Goal: Task Accomplishment & Management: Manage account settings

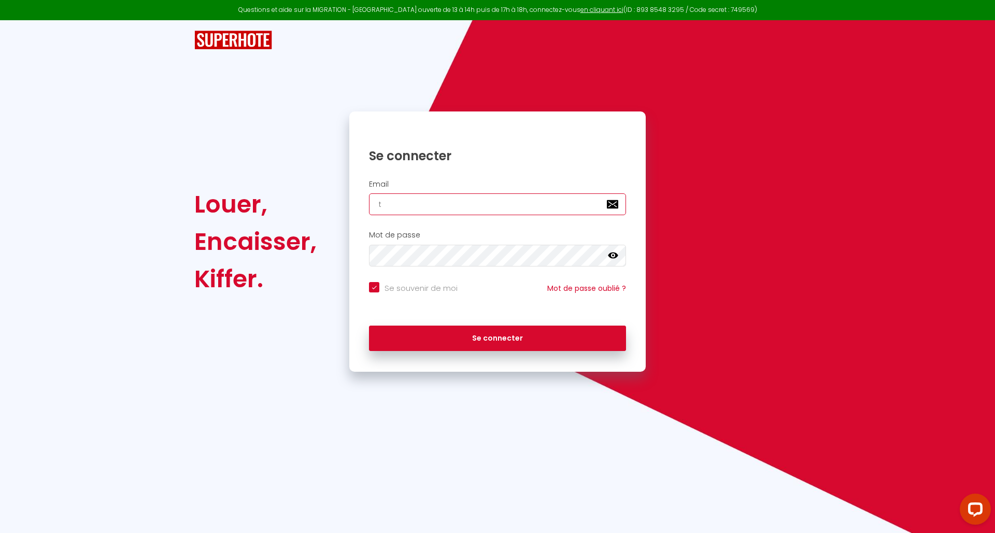
type input "th"
checkbox input "true"
type input "[PERSON_NAME]"
checkbox input "true"
type input "[PERSON_NAME]"
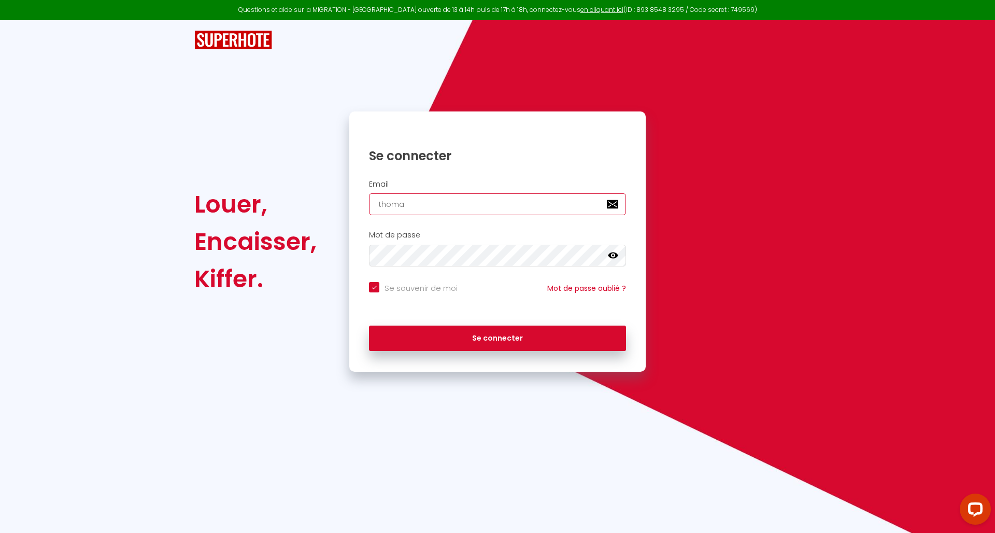
checkbox input "true"
type input "thomasro"
checkbox input "true"
type input "thomasross"
checkbox input "true"
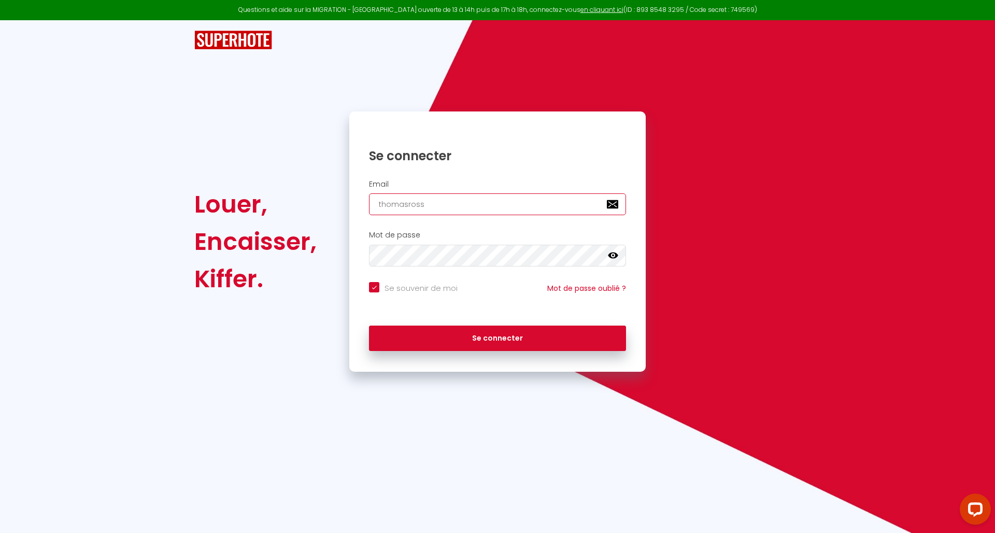
type input "thomasrossi"
checkbox input "true"
type input "thomasrossi7"
checkbox input "true"
type input "thomasrossi7@"
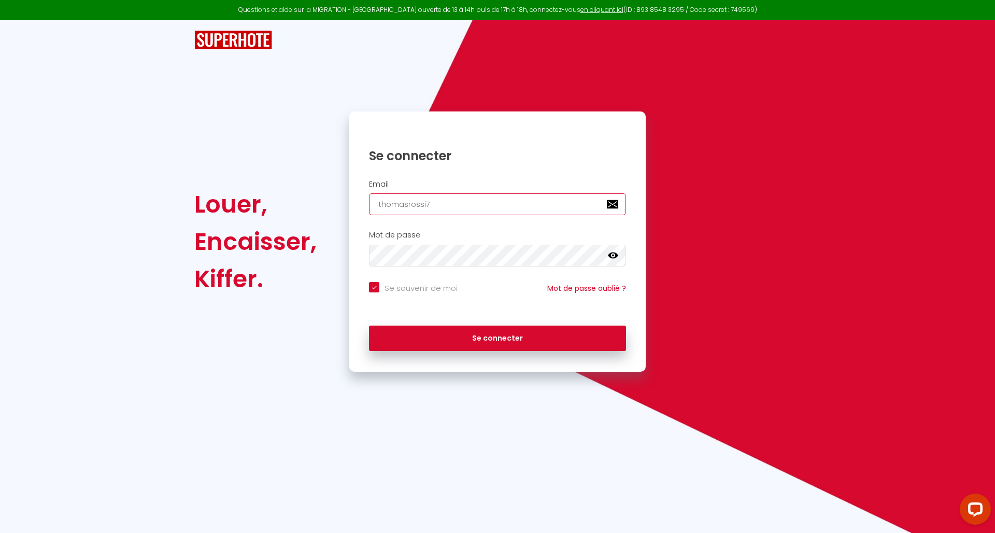
checkbox input "true"
type input "thomasrossi7@g"
checkbox input "true"
type input "thomasrossi7@gm"
checkbox input "true"
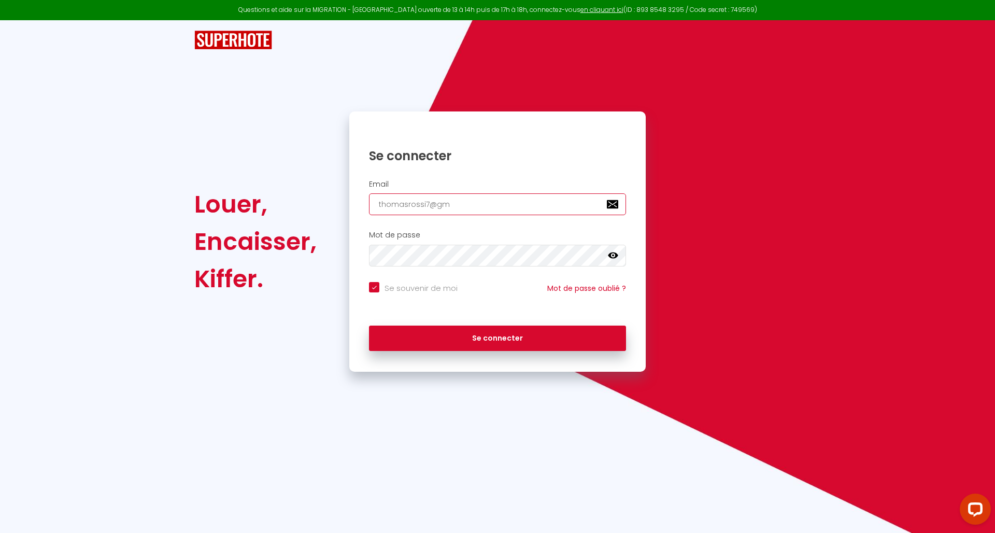
type input "thomasrossi7@gma"
checkbox input "true"
type input "thomasrossi7@gmai"
checkbox input "true"
type input "[EMAIL_ADDRESS]"
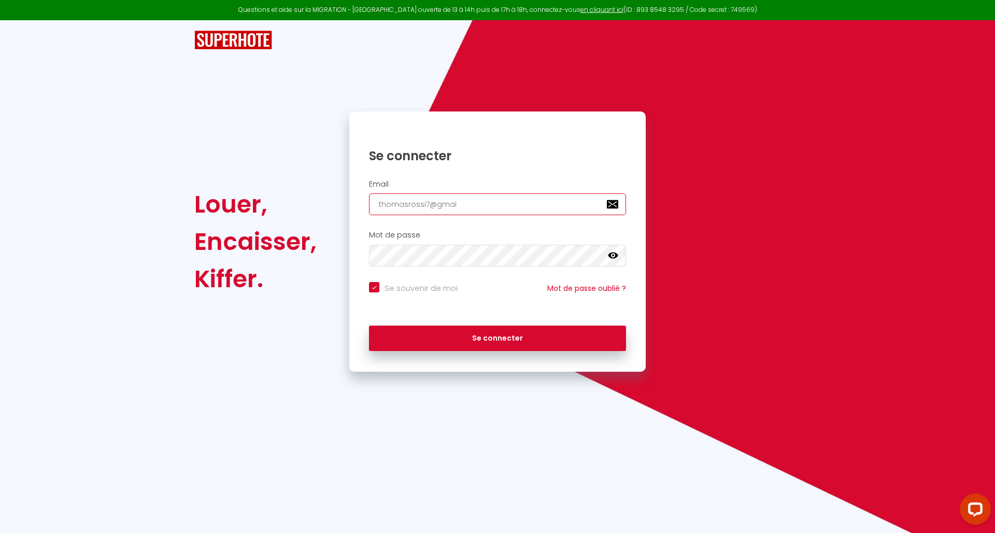
checkbox input "true"
type input "[EMAIL_ADDRESS]."
checkbox input "true"
type input "thomasrossi7@gmail.c"
checkbox input "true"
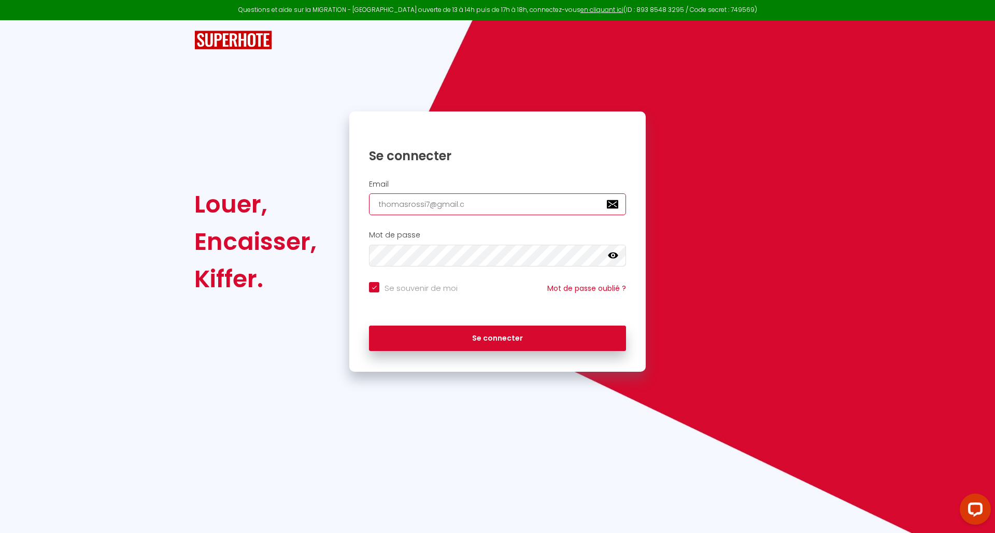
type input "[EMAIL_ADDRESS][DOMAIN_NAME]"
checkbox input "true"
type input "[EMAIL_ADDRESS][DOMAIN_NAME]"
checkbox input "true"
type input "[EMAIL_ADDRESS][DOMAIN_NAME]"
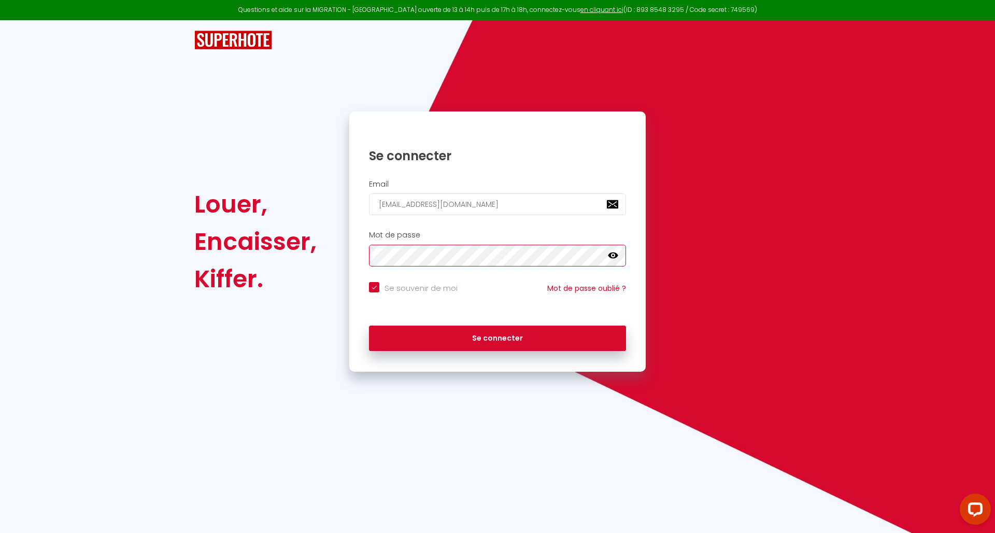
click at [497, 336] on button "Se connecter" at bounding box center [497, 338] width 257 height 26
checkbox input "true"
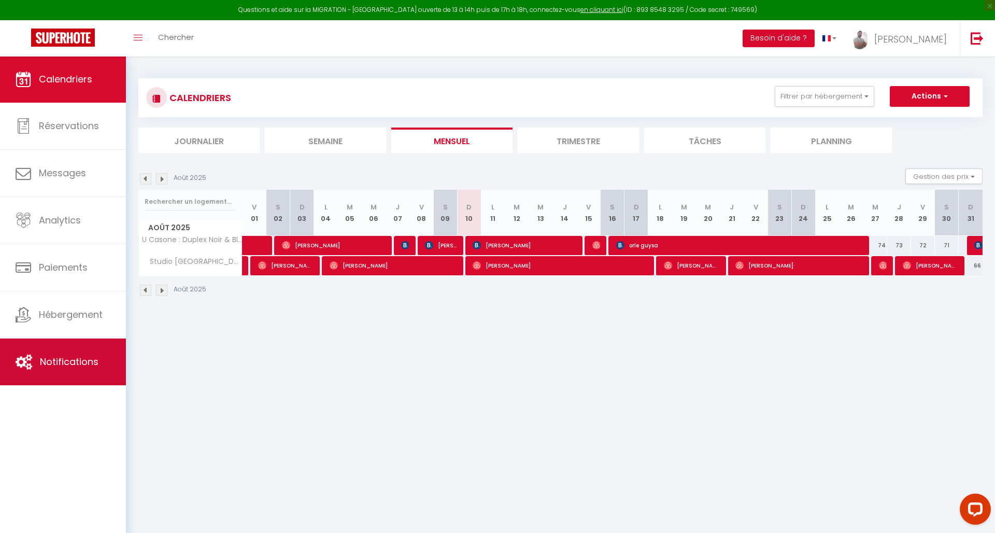
click at [68, 355] on span "Notifications" at bounding box center [69, 361] width 59 height 13
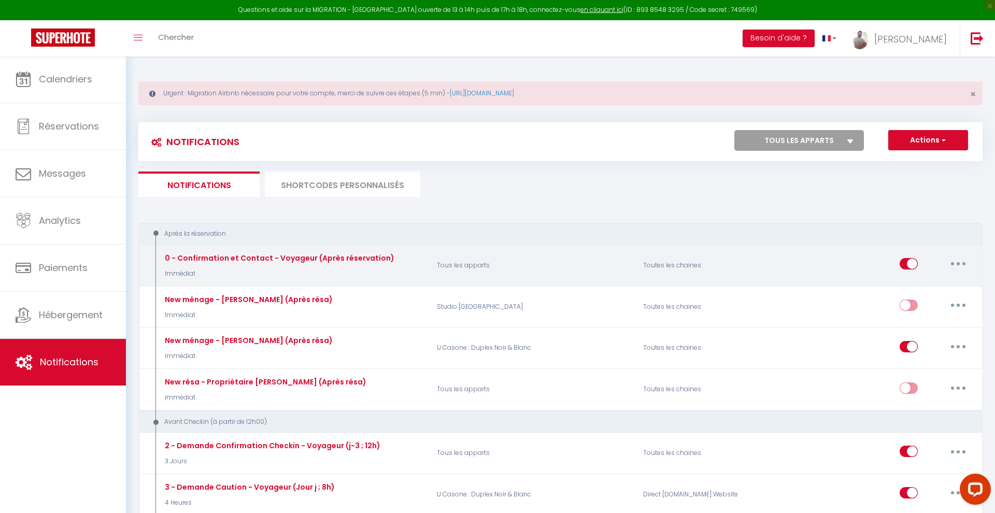
click at [959, 264] on button "button" at bounding box center [957, 263] width 29 height 17
click at [924, 285] on link "Editer" at bounding box center [931, 288] width 77 height 18
type input "0 - Confirmation et Contact - Voyageur (Après réservation)"
select select "Immédiat"
select select "if_booking_is_paid"
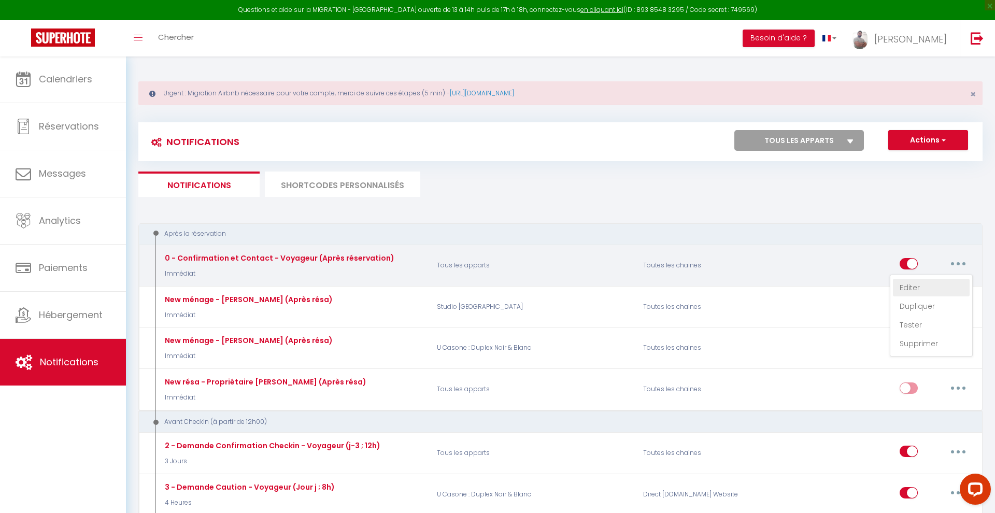
checkbox input "true"
checkbox input "false"
radio input "true"
type input "Merci de confirmer votre réservation - [BOOKING:ID] - [GUEST:FIRST_NAME] [GUEST…"
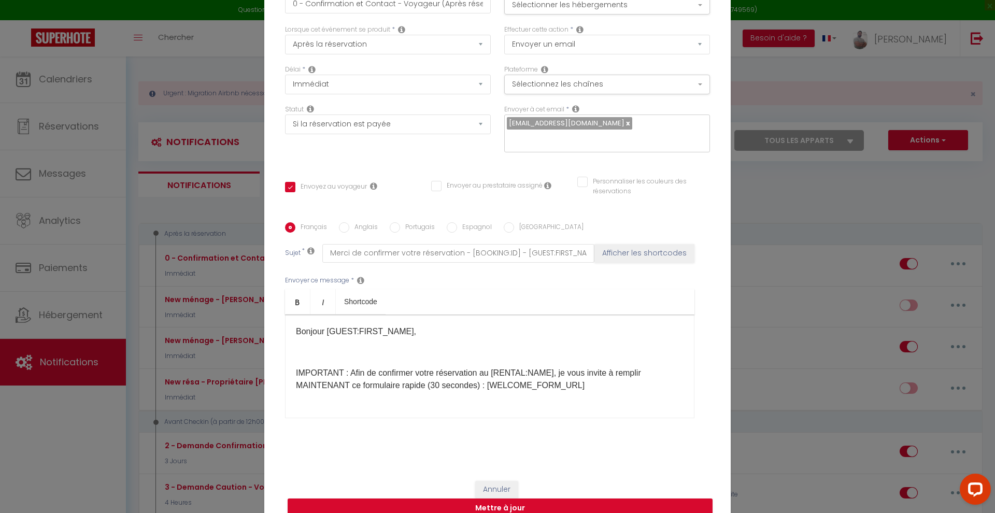
click at [309, 343] on div "Bonjour [GUEST:FIRST_NAME], IMPORTANT : Afin de confirmer votre réservation au …" at bounding box center [489, 366] width 409 height 104
click at [297, 329] on p "Bonjour [GUEST:FIRST_NAME]," at bounding box center [489, 331] width 387 height 12
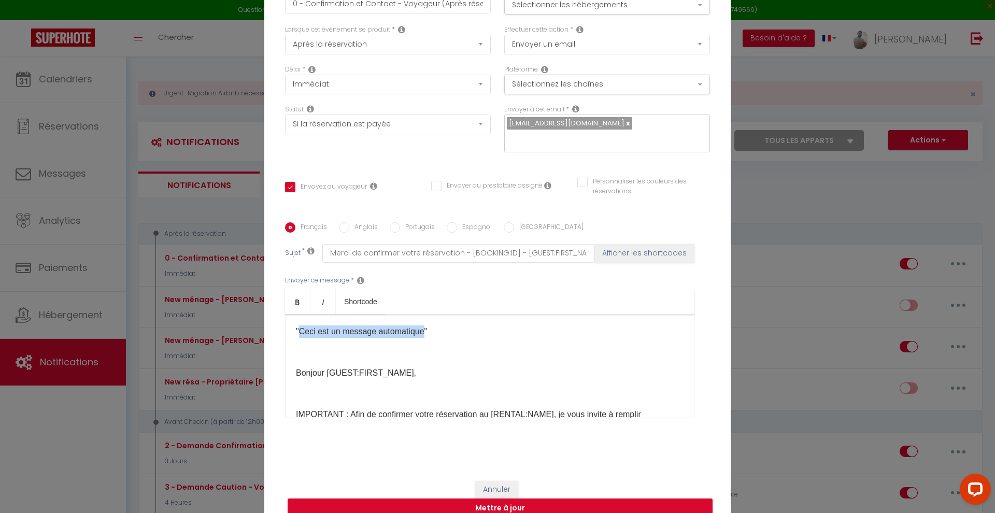
drag, startPoint x: 300, startPoint y: 330, endPoint x: 424, endPoint y: 336, distance: 123.9
click at [424, 336] on p ""Ceci est un message automatique"" at bounding box center [489, 331] width 387 height 12
click at [428, 333] on p ""Ceci est un message automatique"" at bounding box center [489, 331] width 387 height 12
click at [296, 328] on p ""Ceci est un message automatique"" at bounding box center [489, 331] width 387 height 12
click at [428, 332] on p ""Ceci est un message automatique"" at bounding box center [489, 331] width 387 height 12
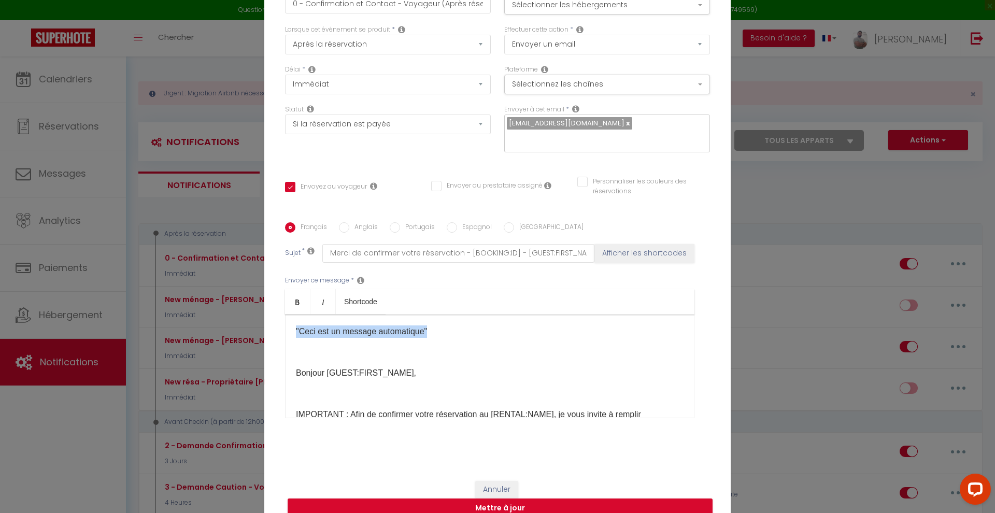
copy p ""Ceci est un message automatique""
click at [450, 336] on p ""Ceci est un message automatique"" at bounding box center [489, 331] width 387 height 12
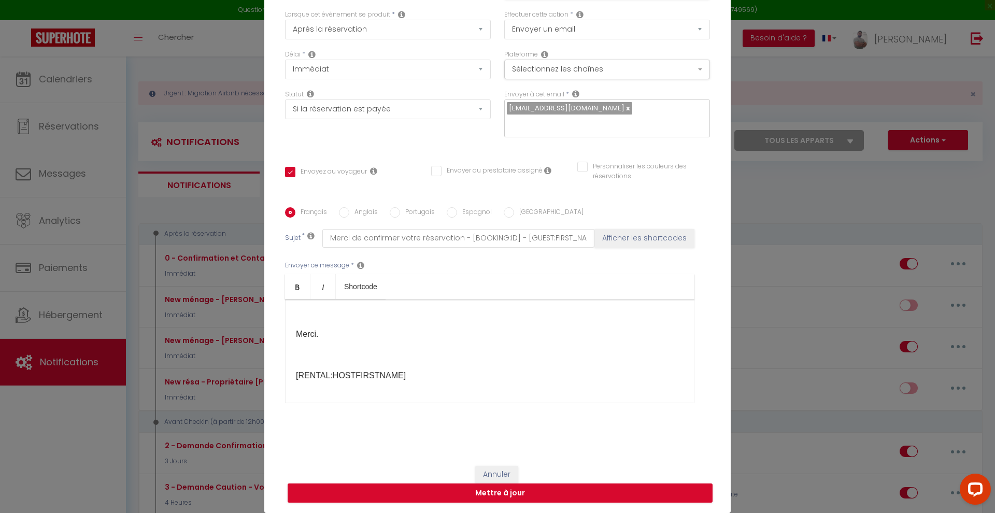
scroll to position [227, 0]
click at [532, 490] on button "Mettre à jour" at bounding box center [499, 493] width 425 height 20
checkbox input "true"
checkbox input "false"
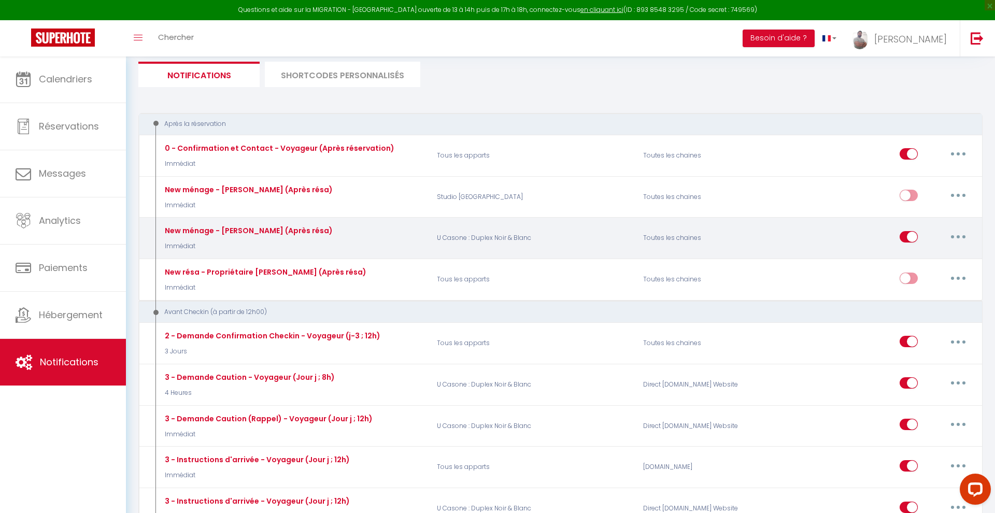
scroll to position [119, 0]
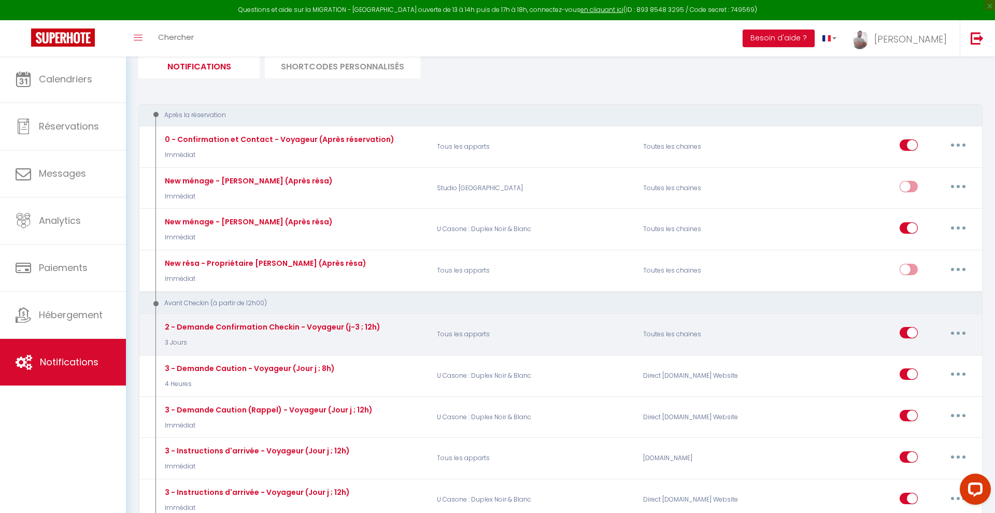
click at [957, 332] on button "button" at bounding box center [957, 332] width 29 height 17
click at [913, 351] on link "Editer" at bounding box center [931, 357] width 77 height 18
type input "2 - Demande Confirmation Checkin - Voyageur (j-3 ; 12h)"
select select "3 Jours"
select select "if_booking_is_paid"
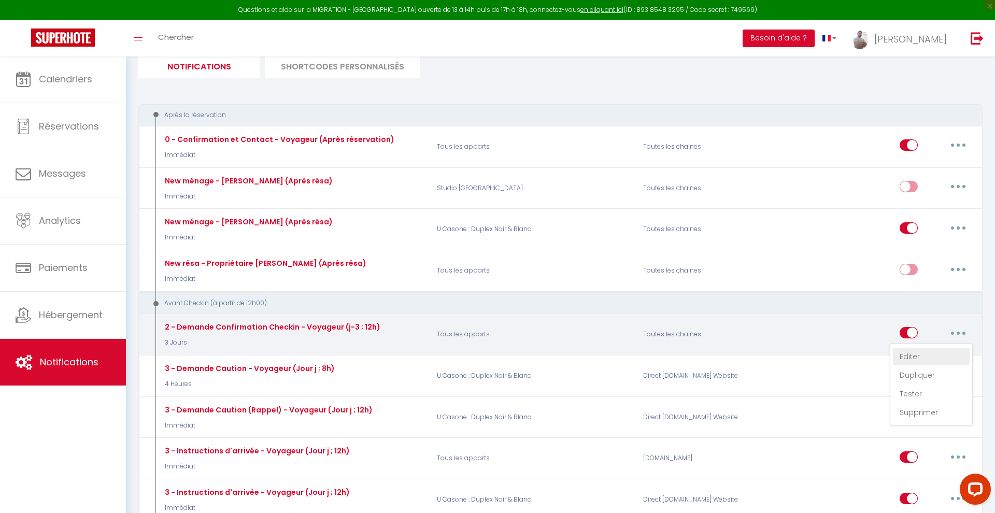
checkbox input "true"
checkbox input "false"
radio input "true"
type input "Procédure pour le checkin - [RENTAL:NAME]"
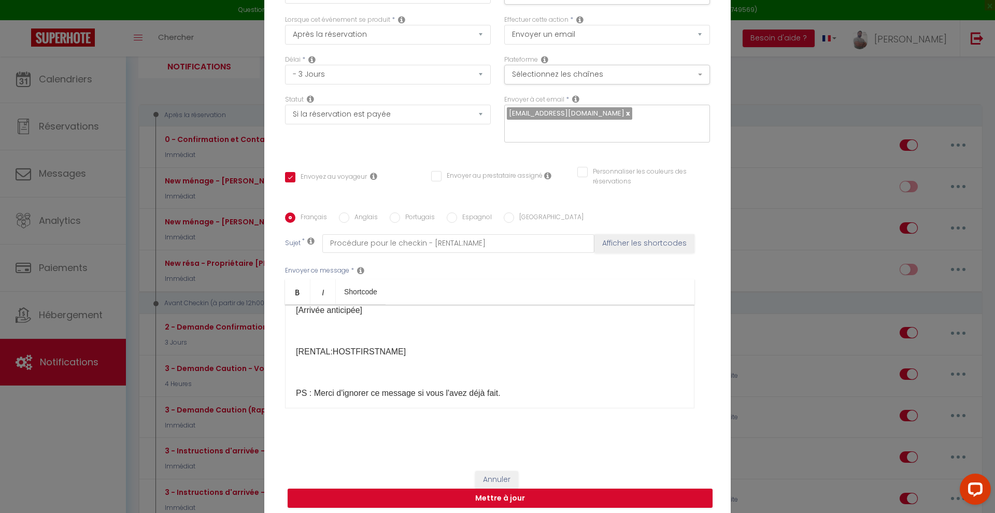
click at [299, 325] on p at bounding box center [489, 331] width 387 height 12
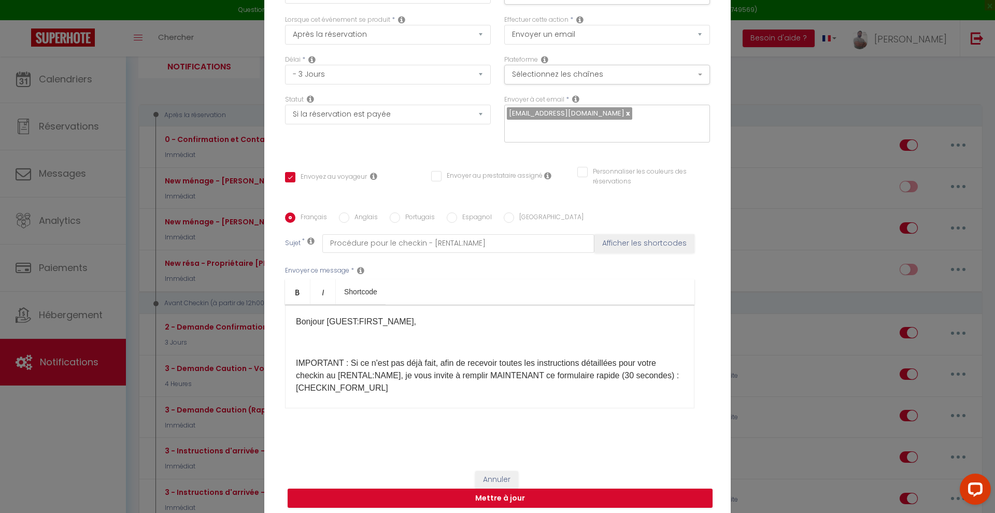
scroll to position [0, 0]
click at [295, 315] on div "Bonjour [GUEST:FIRST_NAME], IMPORTANT : Si ce n'est pas déjà fait, afin de rece…" at bounding box center [489, 357] width 409 height 104
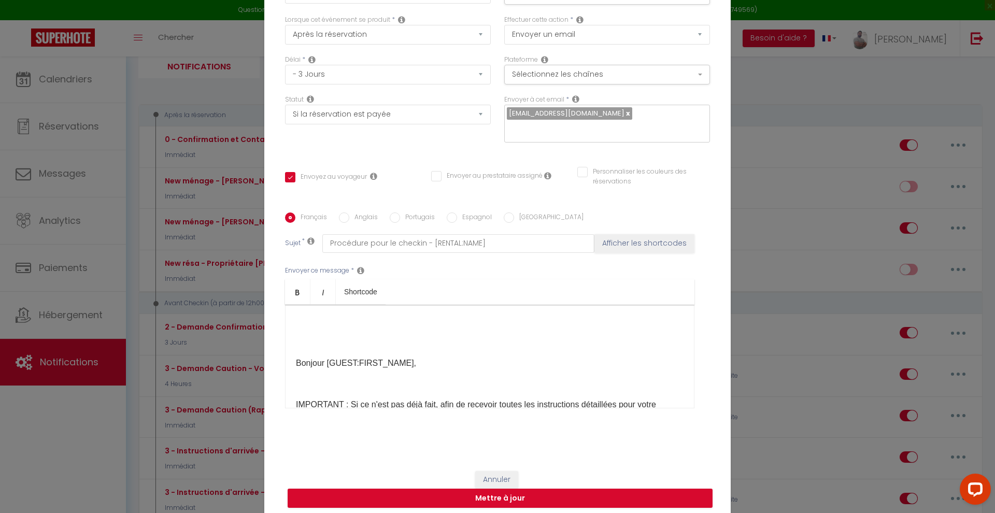
click at [300, 322] on p at bounding box center [489, 321] width 387 height 12
click at [296, 321] on p ""Ceci est un message automatique" ​" at bounding box center [489, 321] width 387 height 12
click at [439, 321] on p ""Ceci est un message automatique" ​" at bounding box center [489, 321] width 387 height 12
click at [713, 370] on div "Titre * 2 - Demande Confirmation Checkin - Voyageur (j-3 ; 12h) Pour cet héberg…" at bounding box center [497, 213] width 466 height 496
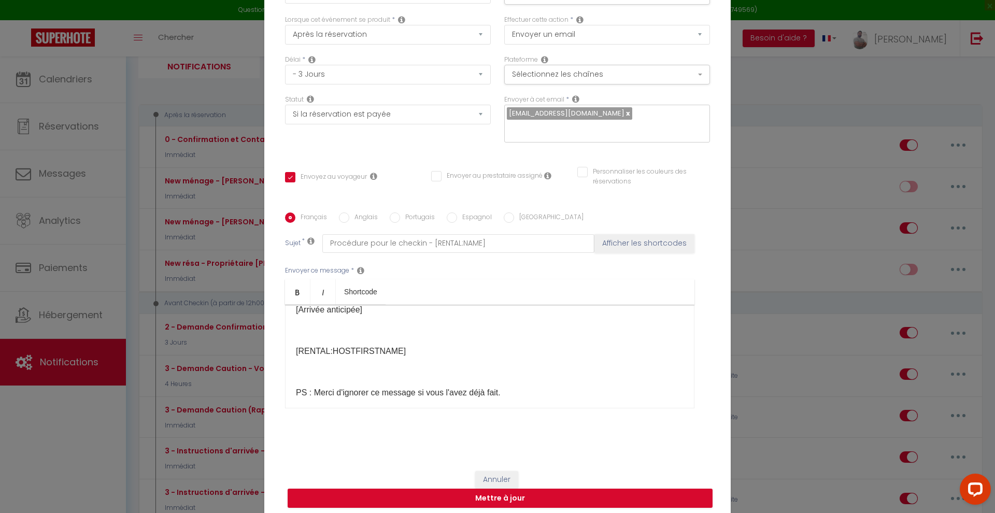
scroll to position [268, 0]
click at [556, 499] on button "Mettre à jour" at bounding box center [499, 498] width 425 height 20
checkbox input "true"
checkbox input "false"
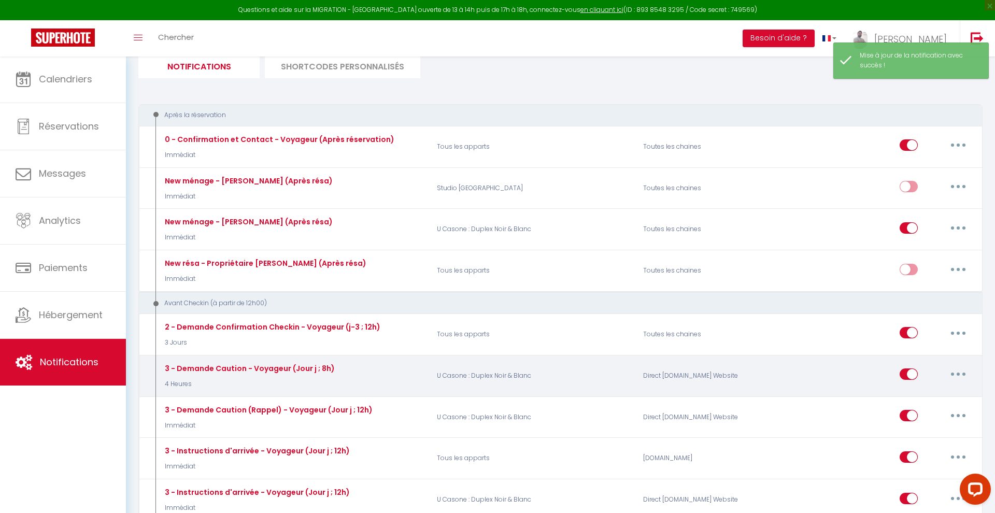
click at [954, 369] on button "button" at bounding box center [957, 374] width 29 height 17
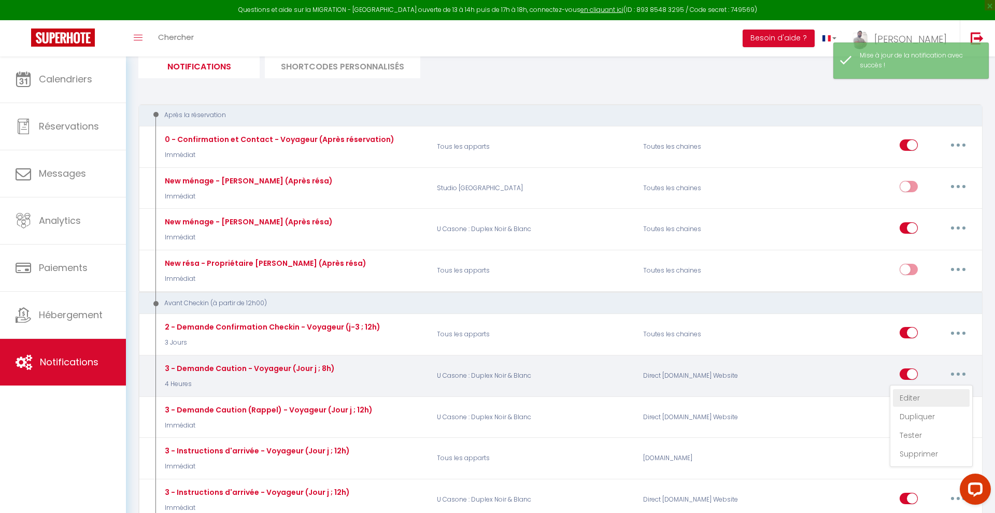
click at [916, 393] on link "Editer" at bounding box center [931, 398] width 77 height 18
type input "3 - Demande Caution - Voyageur (Jour j ; 8h)"
select select "4 Heures"
select select "if_booking_is_paid"
checkbox input "true"
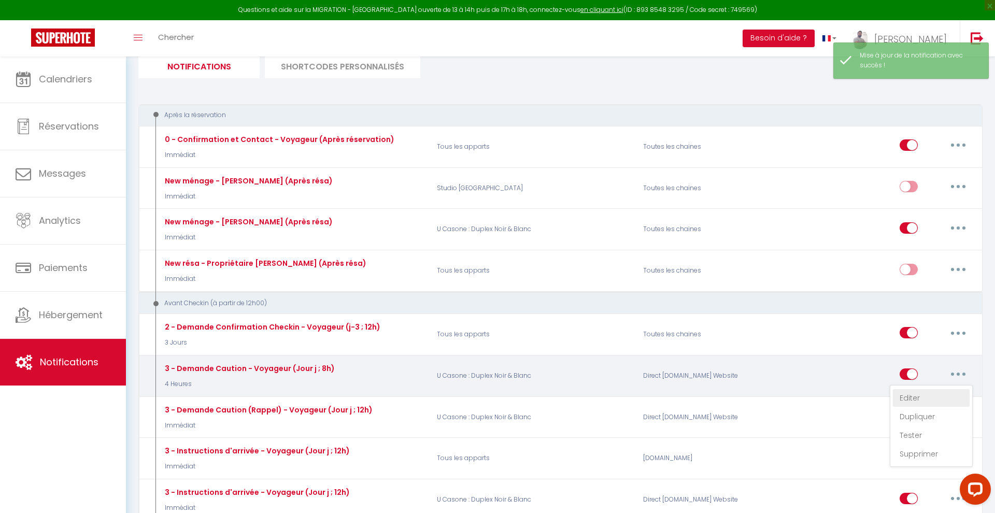
checkbox input "false"
radio input "true"
type input "[RENTAL:NAME] : Votre séjour du [BOOKING:CHECKING] au [BOOKING:CHECKOUT]"
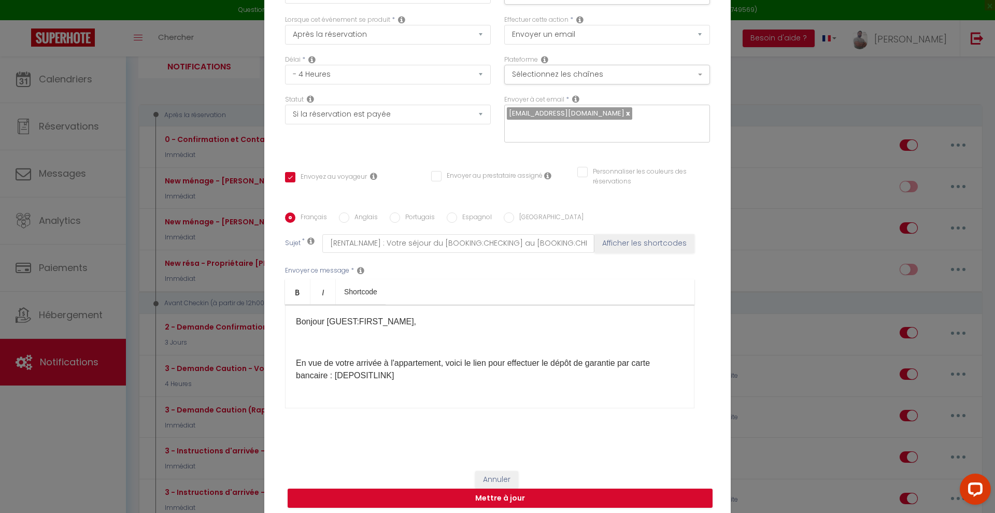
scroll to position [0, 0]
click at [296, 320] on p "Bonjour [GUEST:FIRST_NAME]​," at bounding box center [489, 321] width 387 height 12
click at [508, 499] on button "Mettre à jour" at bounding box center [499, 498] width 425 height 20
checkbox input "true"
checkbox input "false"
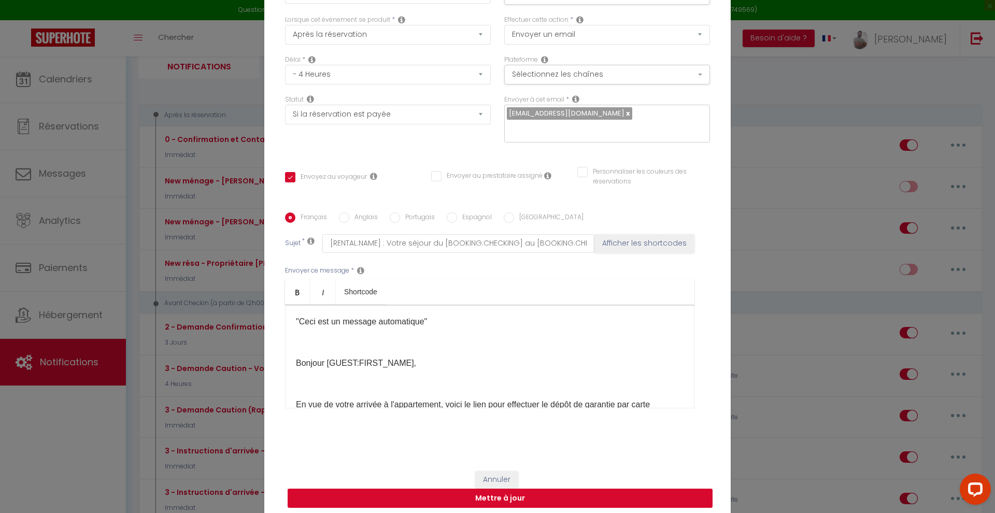
checkbox input "false"
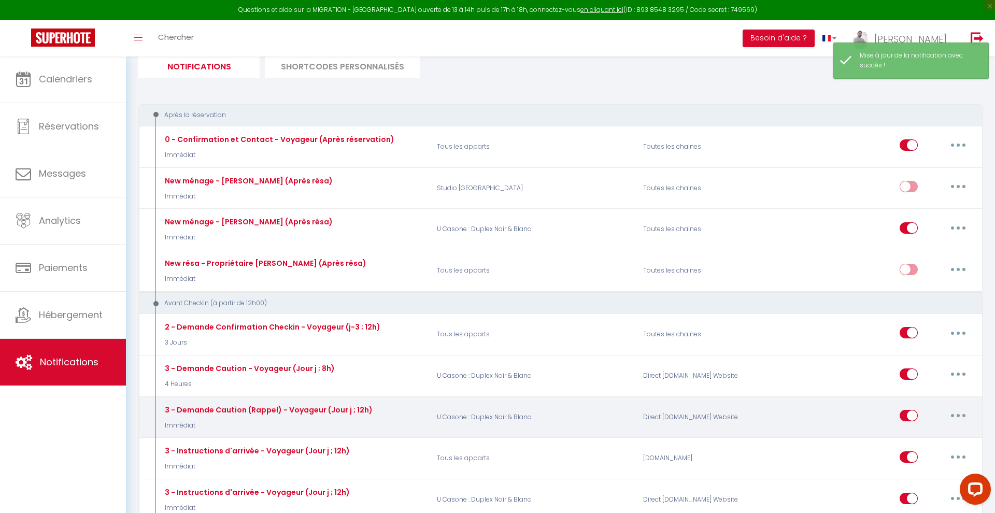
click at [959, 414] on icon "button" at bounding box center [957, 415] width 3 height 3
click at [918, 438] on link "Editer" at bounding box center [931, 439] width 77 height 18
type input "3 - Demande Caution (Rappel) - Voyageur (Jour j ; 12h)"
select select "Immédiat"
select select "if_deposit_not_paid"
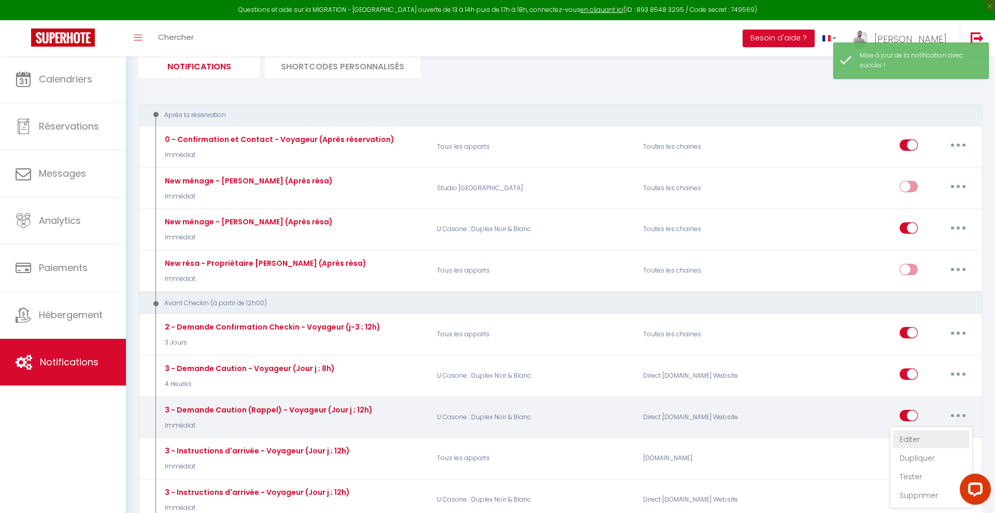
checkbox input "true"
checkbox input "false"
radio input "true"
type input "Le dépôt de garantie n'est pas validé - [BOOKING:ID] - [GUEST:FIRST_NAME]"
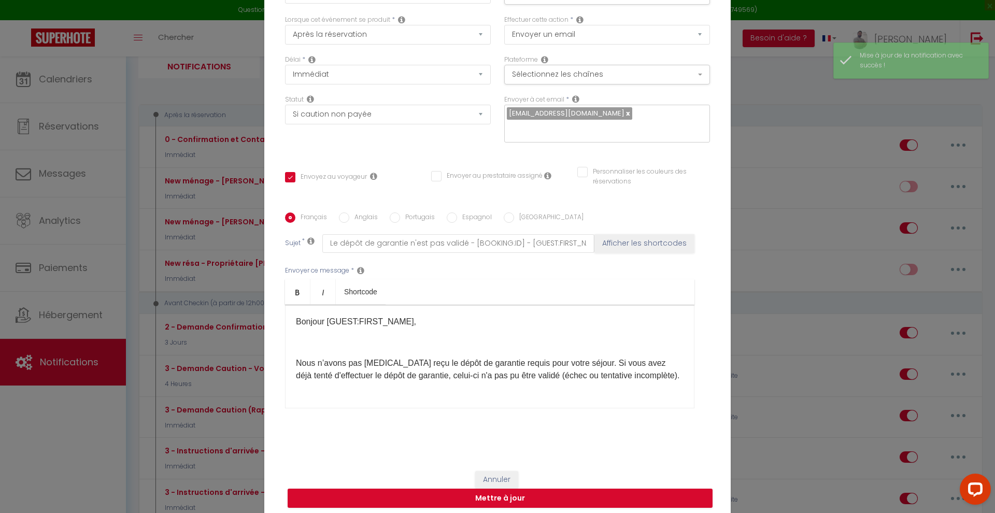
click at [297, 322] on p "Bonjour [GUEST:FIRST_NAME]," at bounding box center [489, 321] width 387 height 12
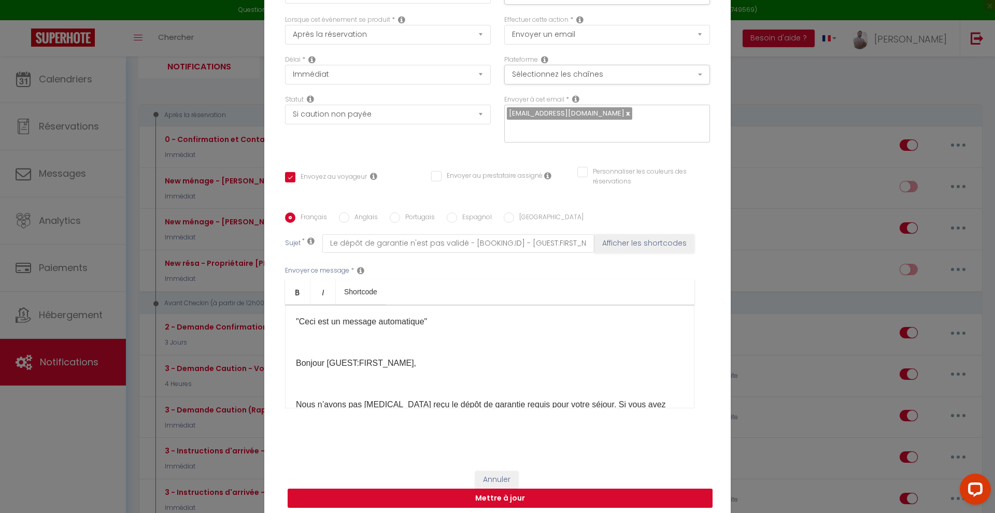
click at [531, 498] on button "Mettre à jour" at bounding box center [499, 498] width 425 height 20
checkbox input "true"
checkbox input "false"
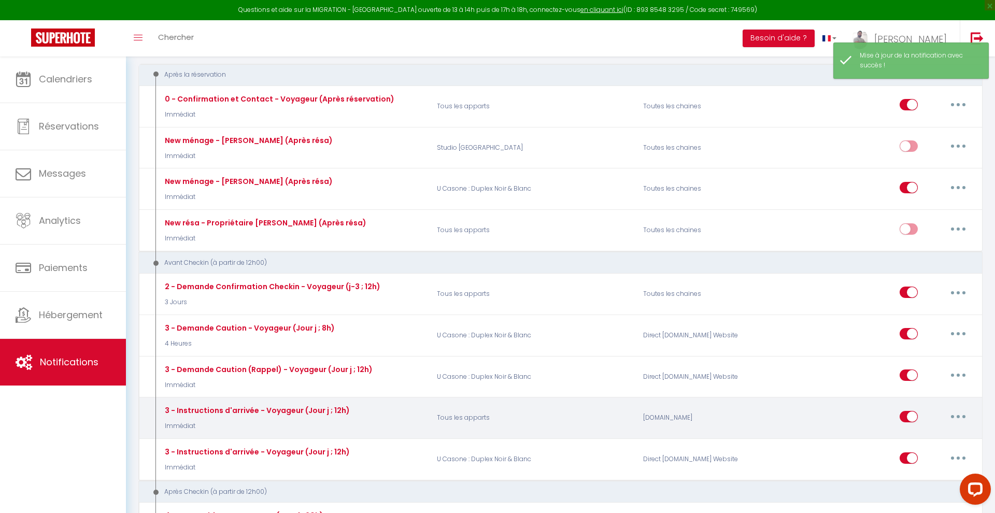
scroll to position [176, 0]
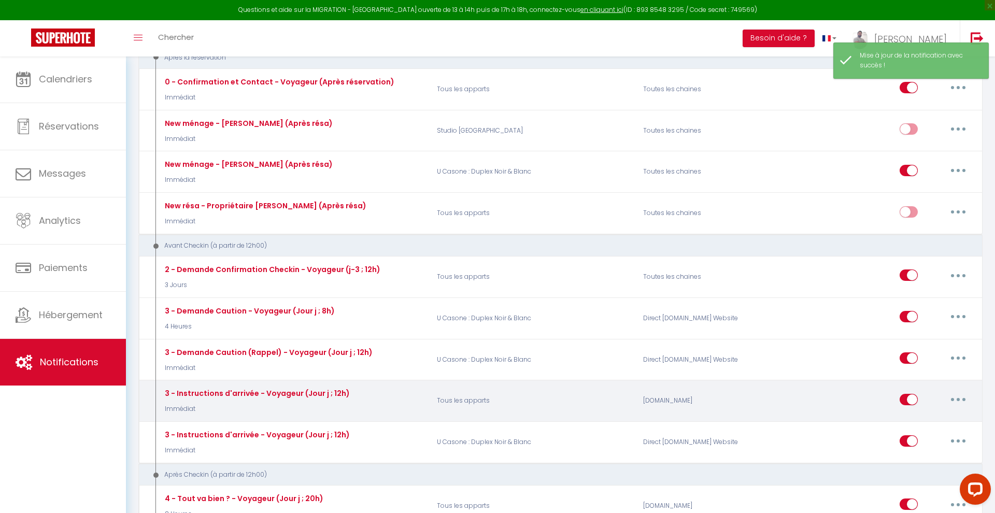
click at [955, 394] on button "button" at bounding box center [957, 399] width 29 height 17
click at [918, 415] on link "Editer" at bounding box center [931, 423] width 77 height 18
type input "3 - Instructions d'arrivée - Voyageur (Jour j ; 12h)"
select select "Immédiat"
select select "if_booking_is_paid"
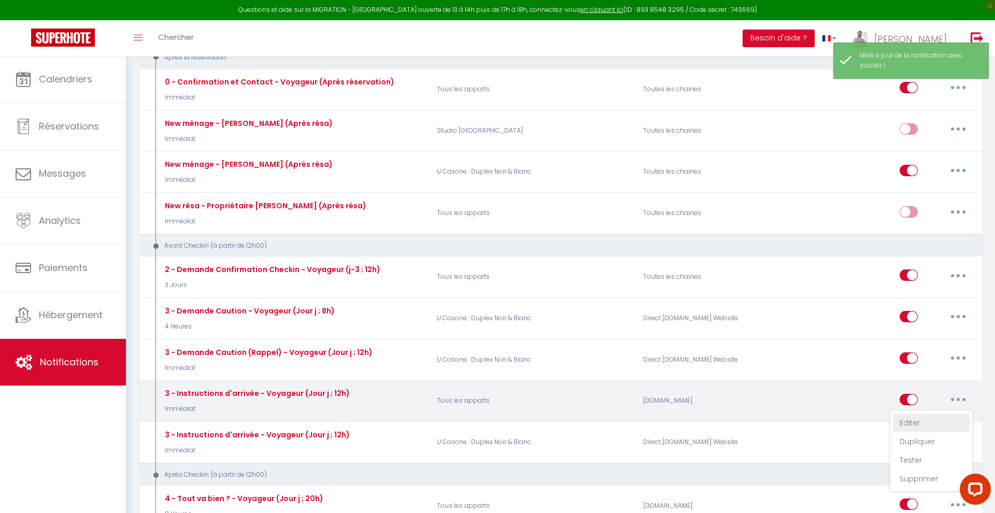
checkbox input "true"
checkbox input "false"
radio input "true"
type input "Instructions d'arrivée - [BOOKING:ID] - [GUEST:FIRST_NAME] [GUEST:LAST_NAME] - …"
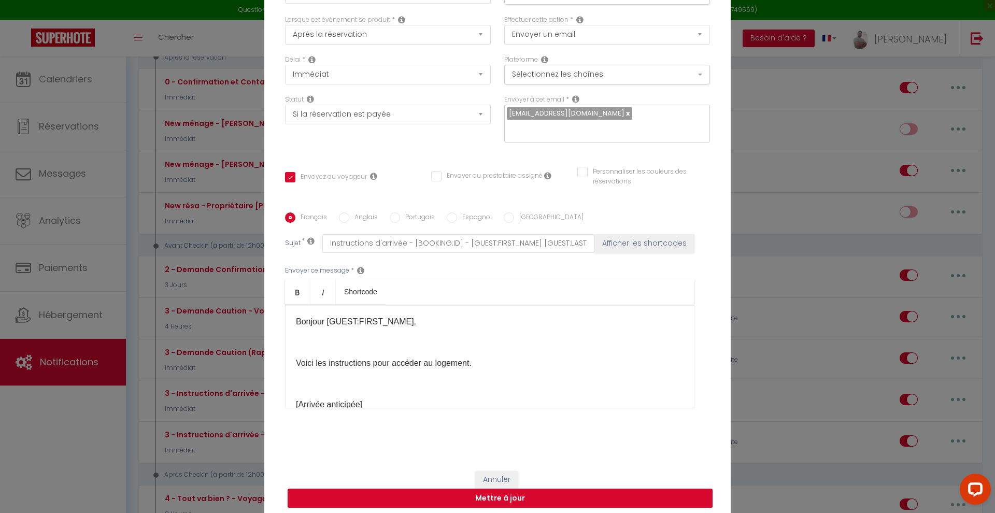
click at [297, 322] on p "Bonjour [GUEST:FIRST_NAME]," at bounding box center [489, 321] width 387 height 12
click at [544, 496] on button "Mettre à jour" at bounding box center [499, 498] width 425 height 20
checkbox input "true"
checkbox input "false"
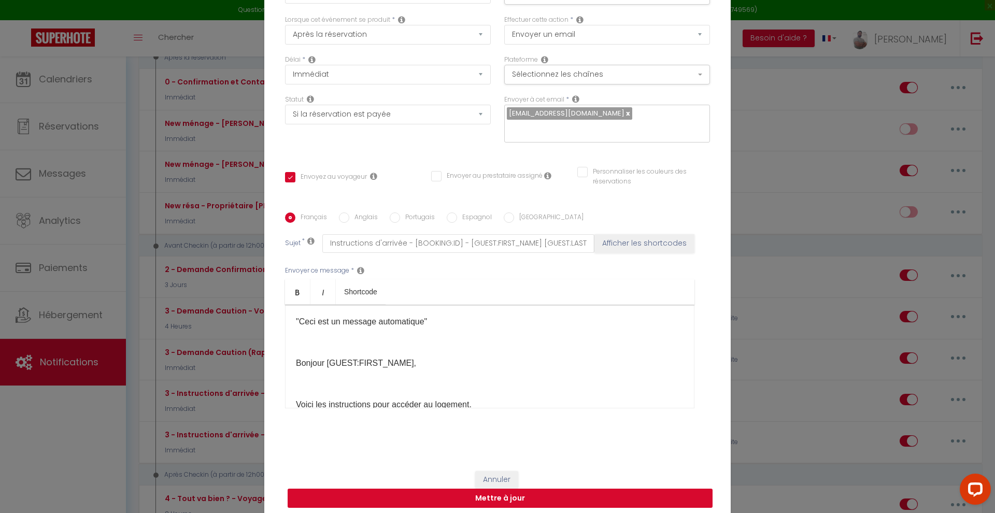
select select "1"
select select
checkbox input "false"
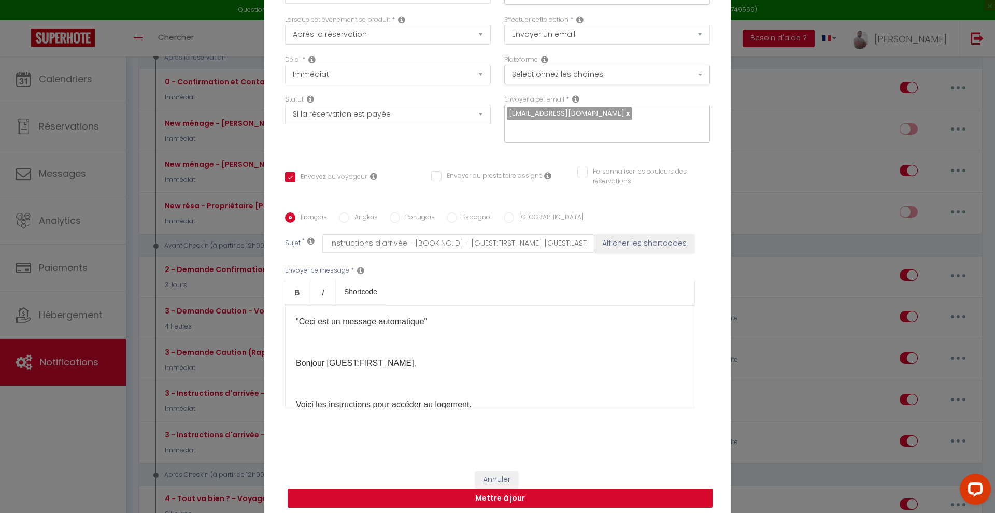
checkbox input "false"
radio input "false"
select select
checkbox input "false"
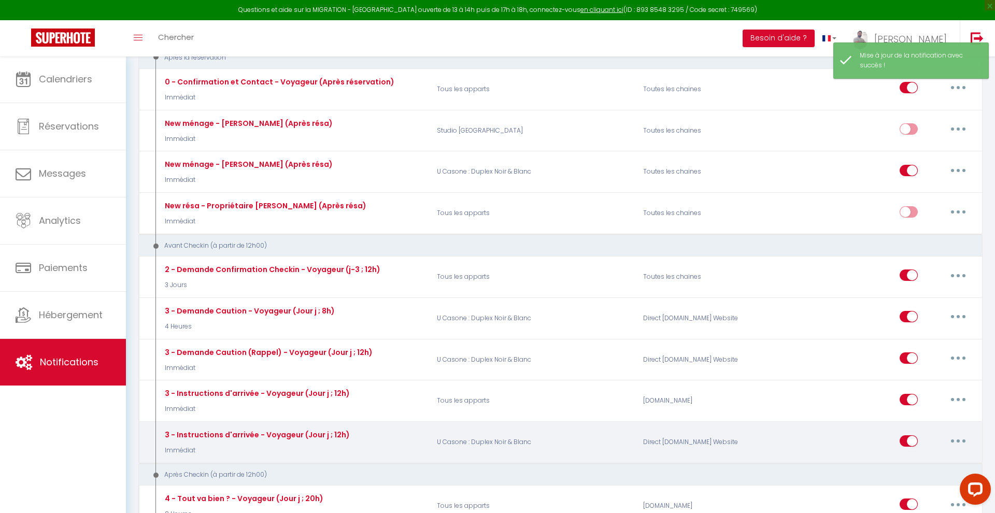
click at [958, 439] on icon "button" at bounding box center [957, 440] width 3 height 3
click at [910, 460] on link "Editer" at bounding box center [931, 464] width 77 height 18
type input "3 - Instructions d'arrivée - Voyageur (Jour j ; 12h)"
select select "Immédiat"
select select "if_deposit_is_paid"
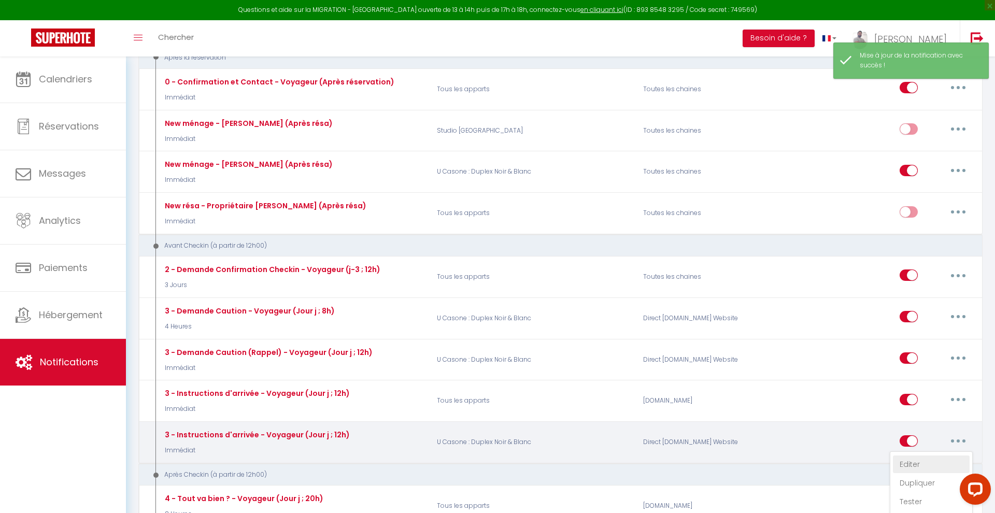
checkbox input "true"
checkbox input "false"
radio input "true"
type input "Instructions d'arrivée - [BOOKING:ID] - [GUEST:FIRST_NAME] [GUEST:LAST_NAME] - …"
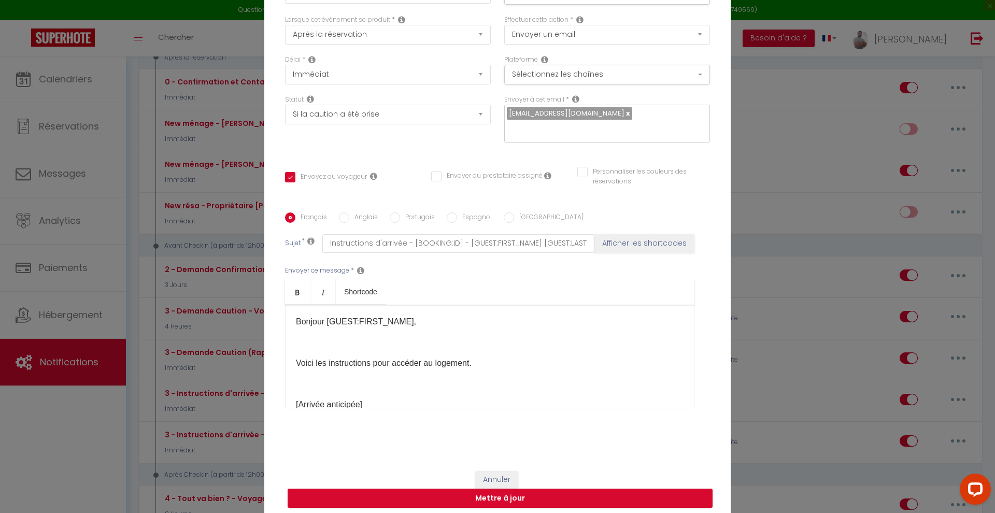
click at [295, 324] on div "Bonjour [GUEST:FIRST_NAME], Voici les instructions pour accéder au logement. [A…" at bounding box center [489, 357] width 409 height 104
click at [520, 500] on button "Mettre à jour" at bounding box center [499, 498] width 425 height 20
checkbox input "true"
checkbox input "false"
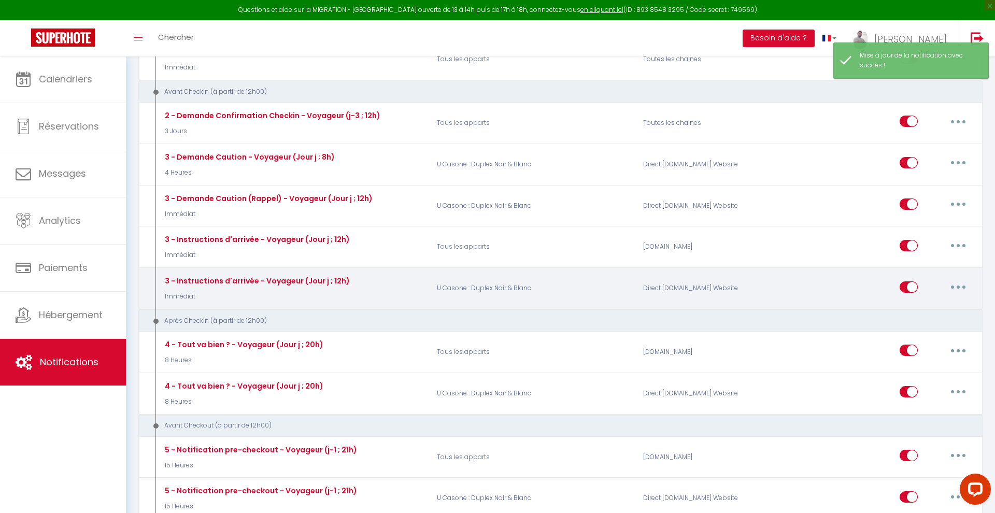
scroll to position [332, 0]
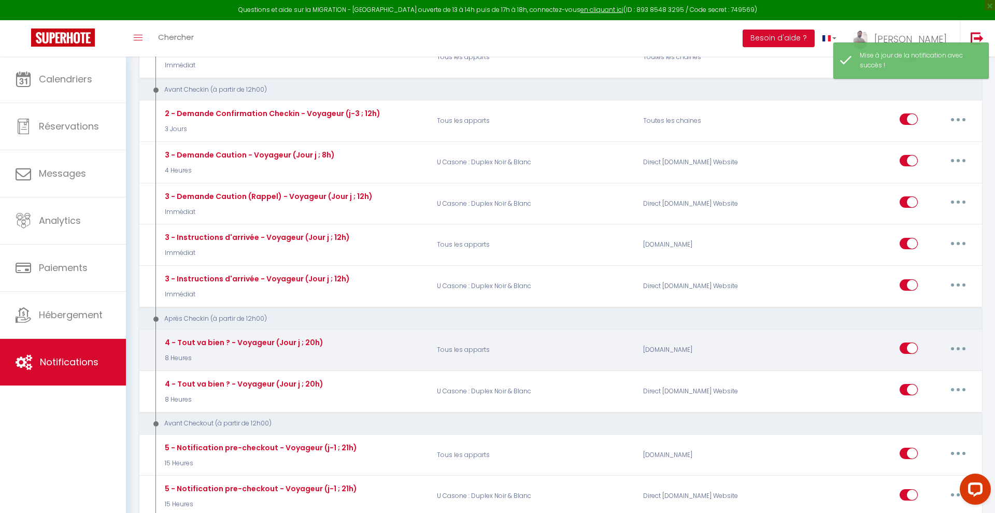
click at [956, 347] on icon "button" at bounding box center [957, 348] width 3 height 3
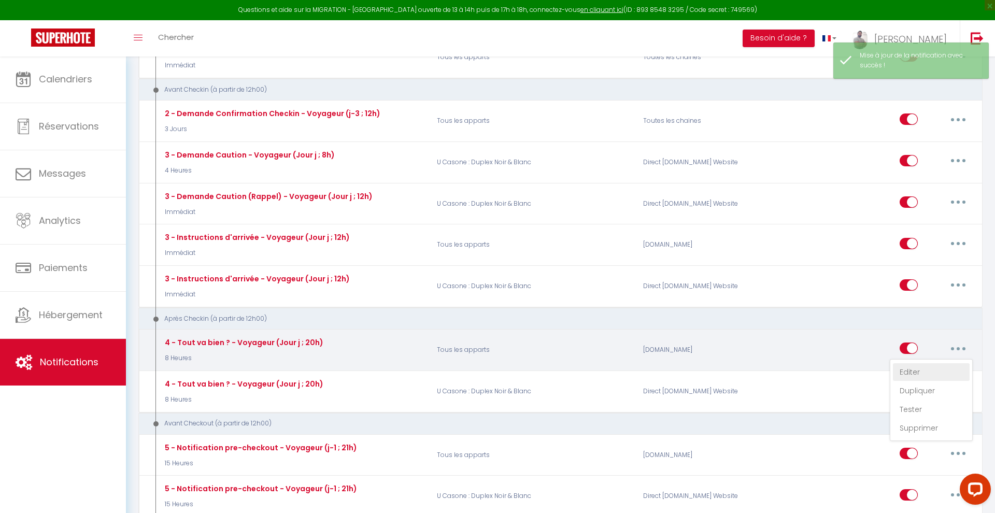
click at [914, 364] on link "Editer" at bounding box center [931, 372] width 77 height 18
type input "4 - Tout va bien ? - Voyageur (Jour j ; 20h)"
select select "3"
select select "8 Heures"
select select
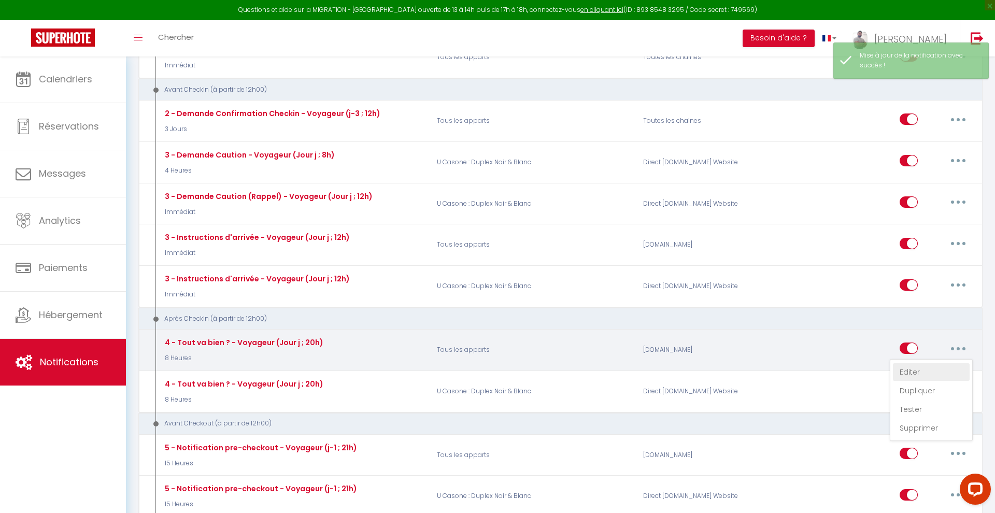
checkbox input "true"
checkbox input "false"
radio input "true"
type input "[GUEST:FIRST_NAME] est-ce que tout se passe bien ?"
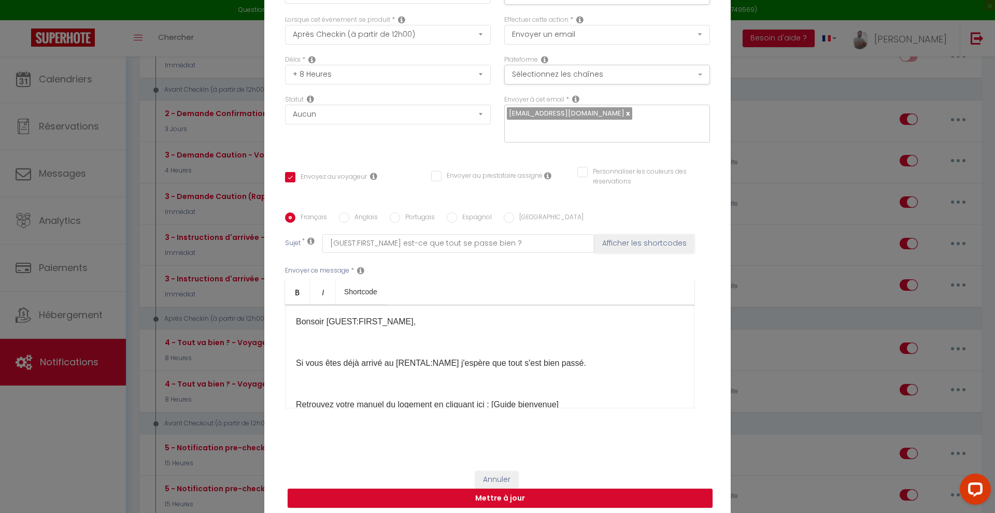
click at [298, 322] on p "Bonsoir [GUEST:FIRST_NAME]," at bounding box center [489, 321] width 387 height 12
click at [295, 320] on div "Bonsoir [GUEST:FIRST_NAME], Si vous êtes déjà arrivé au [RENTAL:NAME] j'espère …" at bounding box center [489, 357] width 409 height 104
click at [568, 496] on button "Mettre à jour" at bounding box center [499, 498] width 425 height 20
checkbox input "true"
checkbox input "false"
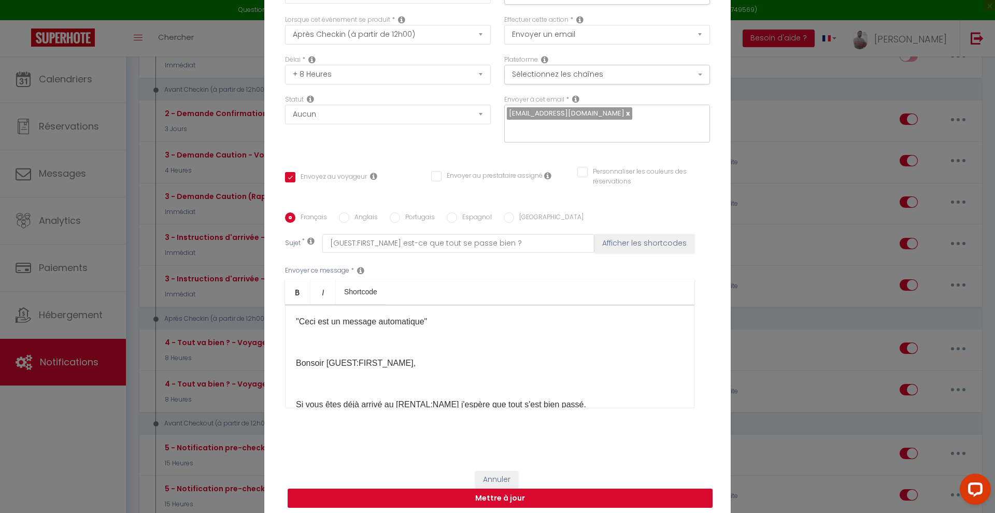
checkbox input "false"
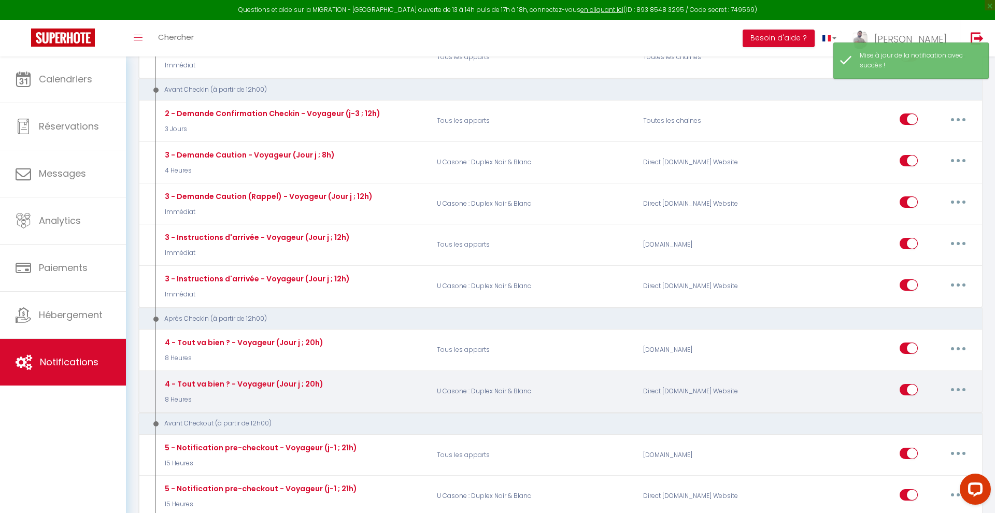
click at [958, 386] on button "button" at bounding box center [957, 389] width 29 height 17
click at [921, 411] on link "Editer" at bounding box center [931, 414] width 77 height 18
type input "4 - Tout va bien ? - Voyageur (Jour j ; 20h)"
select select "3"
select select "8 Heures"
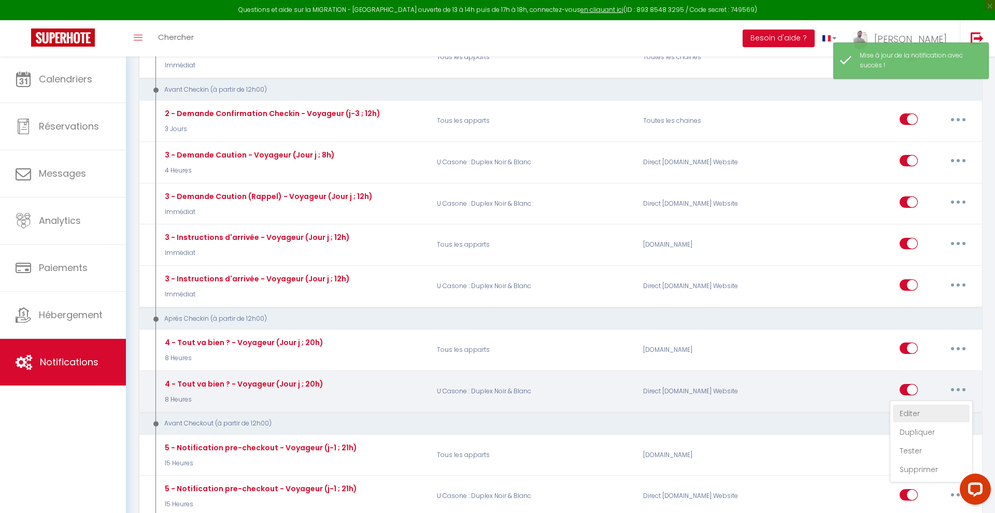
select select "if_deposit_is_paid"
checkbox input "true"
checkbox input "false"
radio input "true"
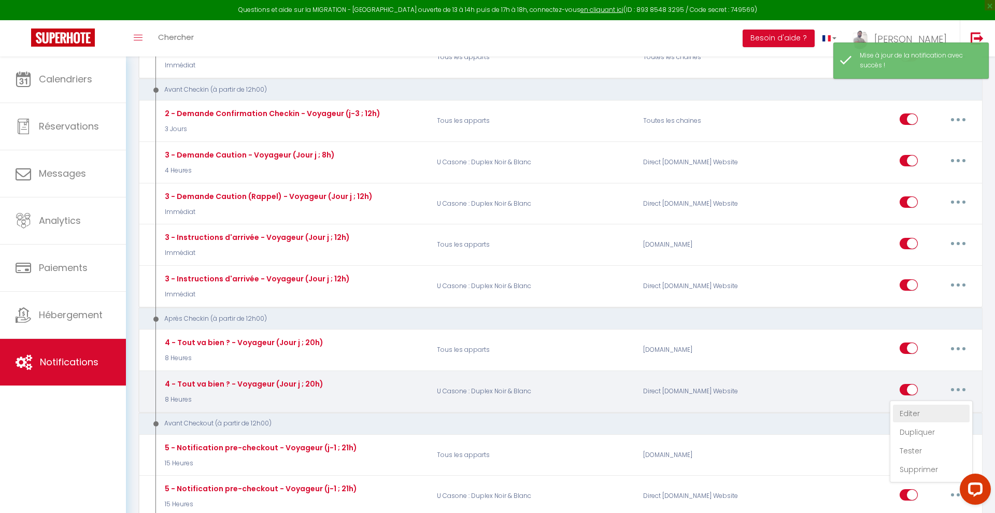
type input "[GUEST:FIRST_NAME] est-ce que tout se passe bien ?"
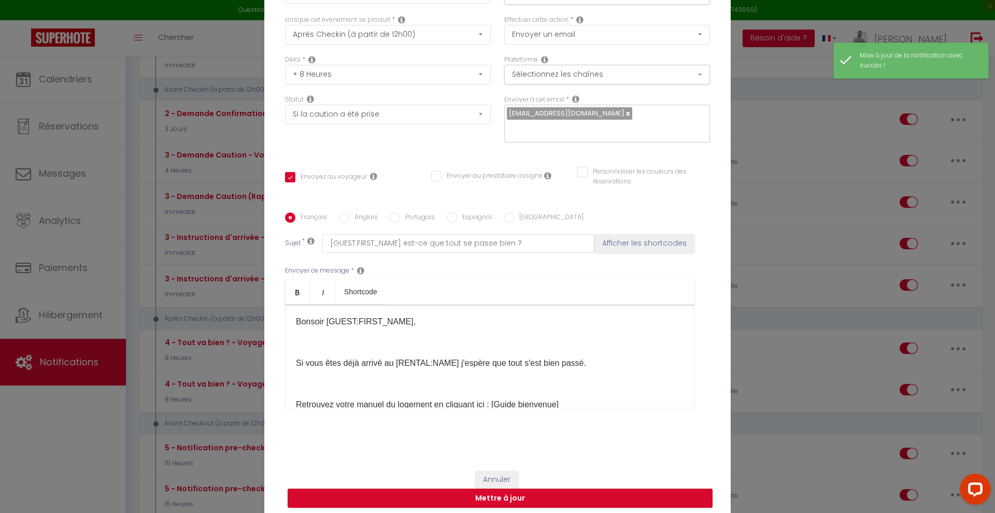
click at [294, 320] on div "Bonsoir [GUEST:FIRST_NAME], Si vous êtes déjà arrivé au [RENTAL:NAME] j'espère …" at bounding box center [489, 357] width 409 height 104
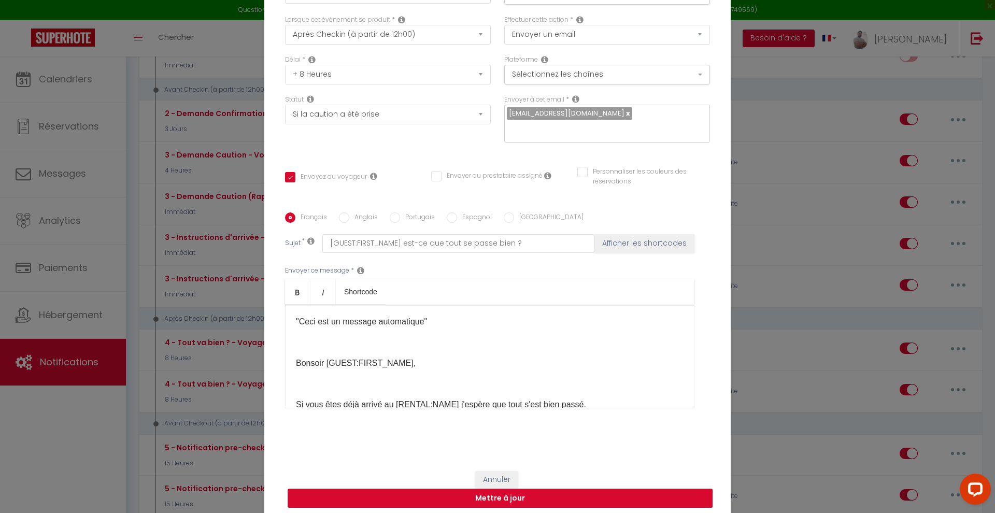
click at [473, 501] on button "Mettre à jour" at bounding box center [499, 498] width 425 height 20
checkbox input "true"
checkbox input "false"
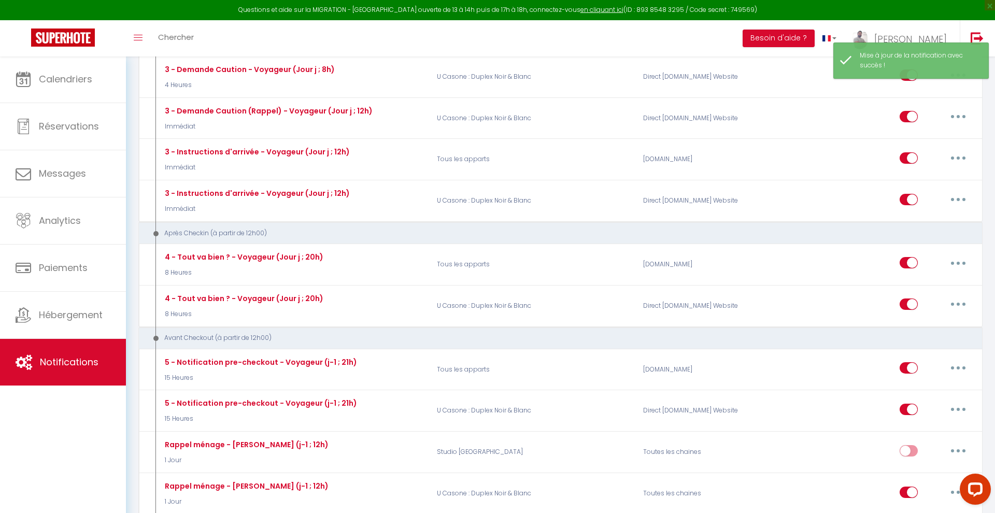
scroll to position [419, 0]
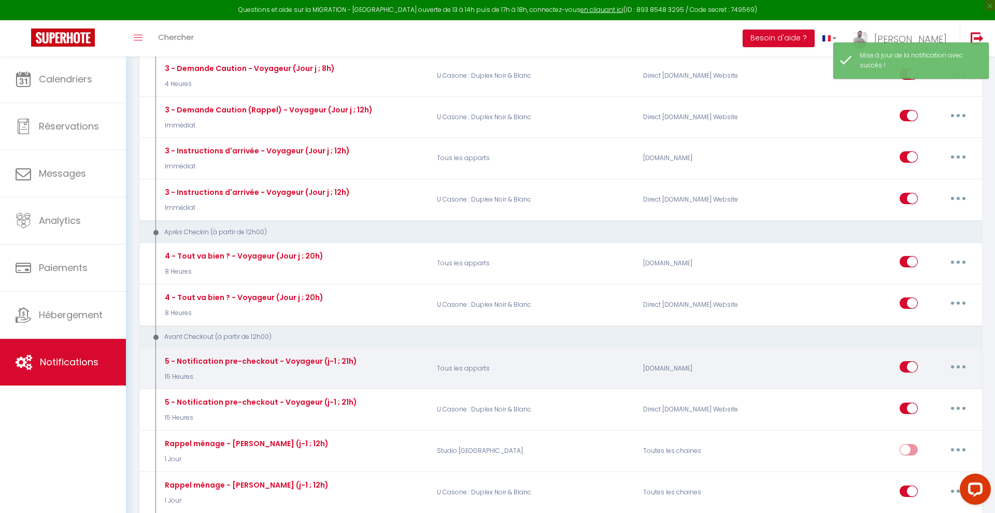
click at [962, 362] on button "button" at bounding box center [957, 366] width 29 height 17
click at [920, 382] on link "Editer" at bounding box center [931, 391] width 77 height 18
type input "5 - Notification pre-checkout - Voyageur (j-1 ; 21h)"
select select "4"
select select "15 Heures"
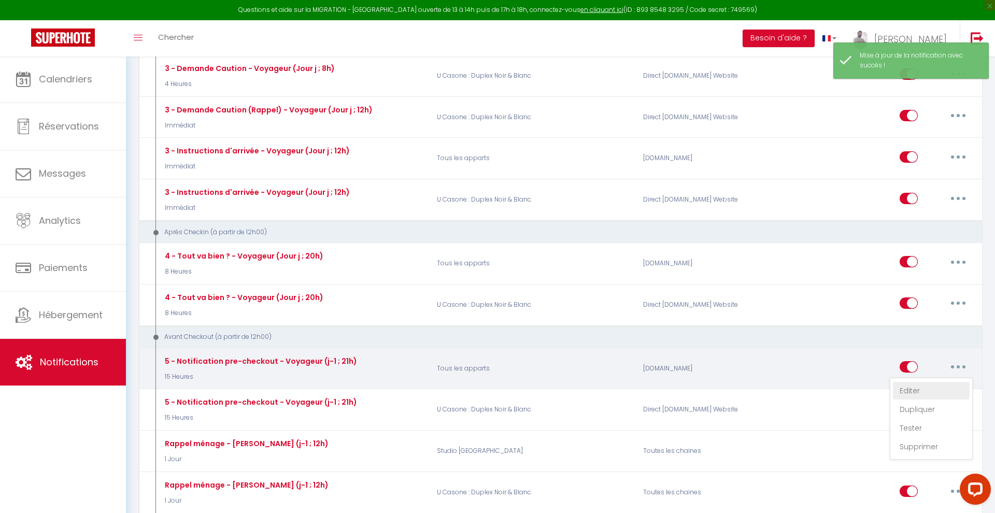
select select "if_booking_is_paid"
checkbox input "true"
checkbox input "false"
radio input "true"
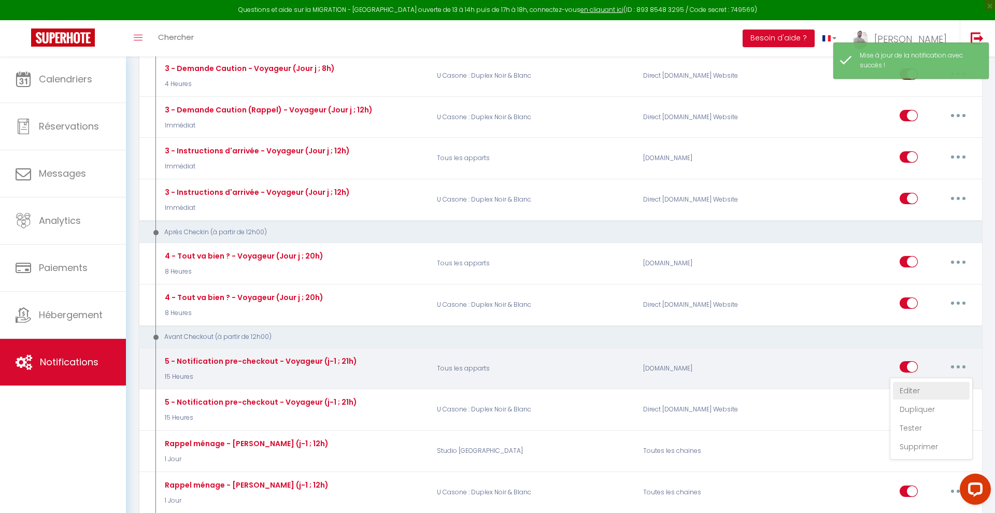
type input "Procédure pour votre départ - [RENTAL:NAME] - [GUEST:FIRST_NAME] [GUEST:NAME]"
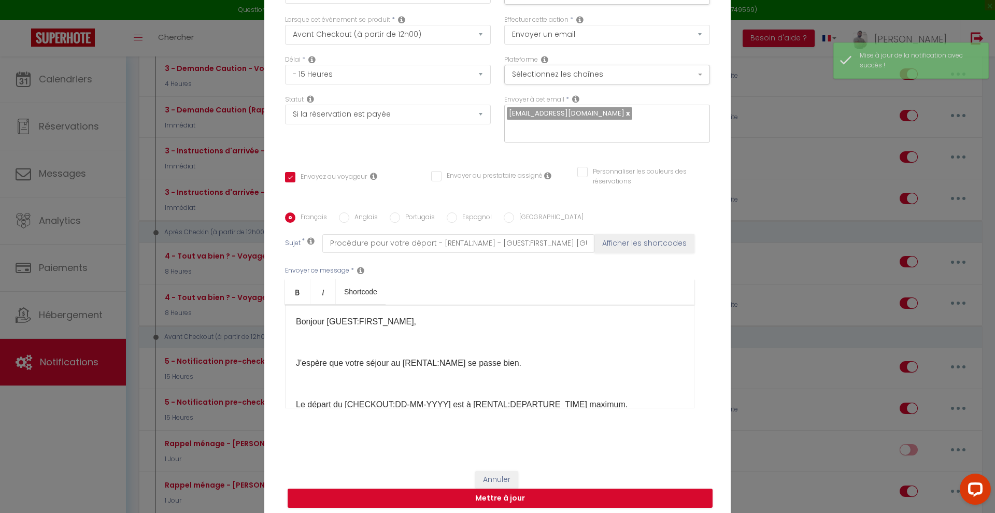
click at [295, 323] on div "Bonjour [GUEST:FIRST_NAME], J'espère que votre séjour au [RENTAL:NAME] se passe…" at bounding box center [489, 357] width 409 height 104
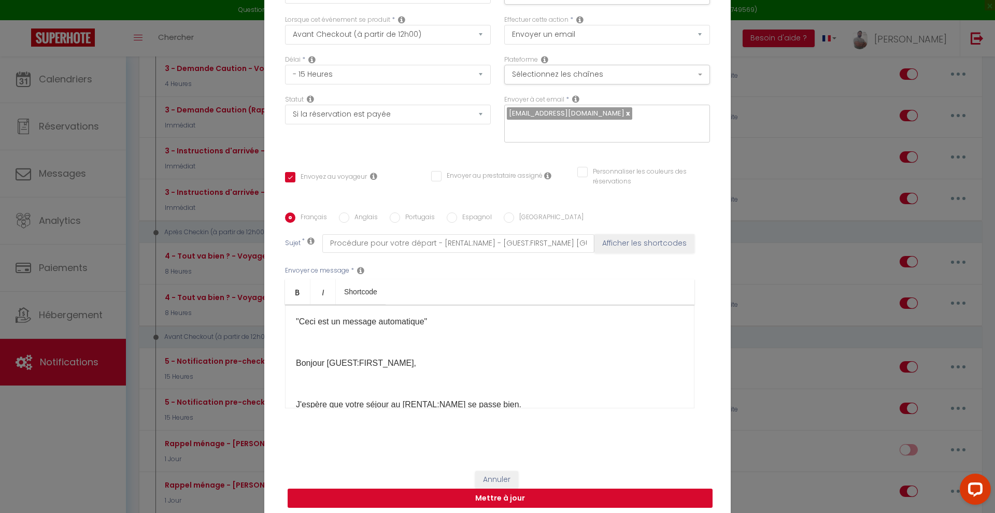
click at [553, 498] on button "Mettre à jour" at bounding box center [499, 498] width 425 height 20
checkbox input "true"
checkbox input "false"
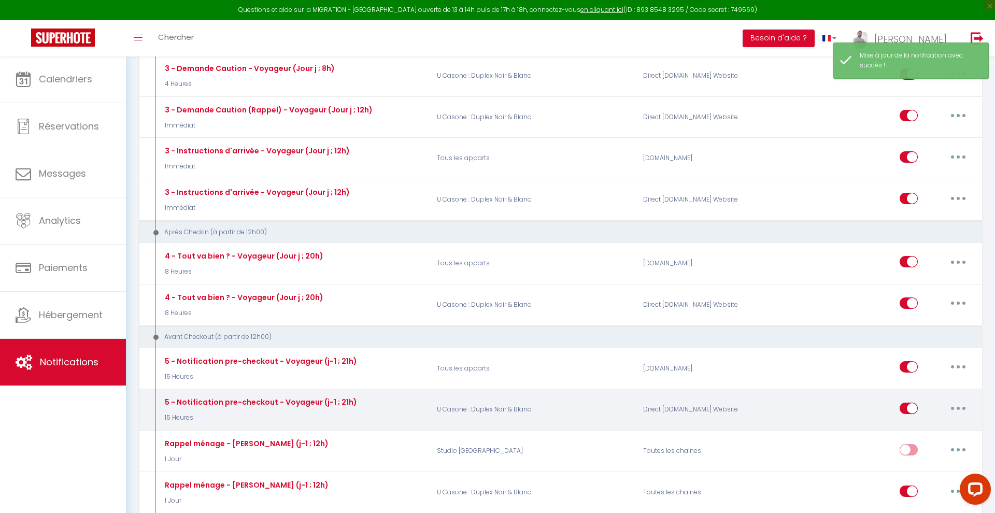
click at [965, 400] on button "button" at bounding box center [957, 408] width 29 height 17
click at [914, 424] on link "Editer" at bounding box center [931, 432] width 77 height 18
type input "5 - Notification pre-checkout - Voyageur (j-1 ; 21h)"
select select "4"
select select "15 Heures"
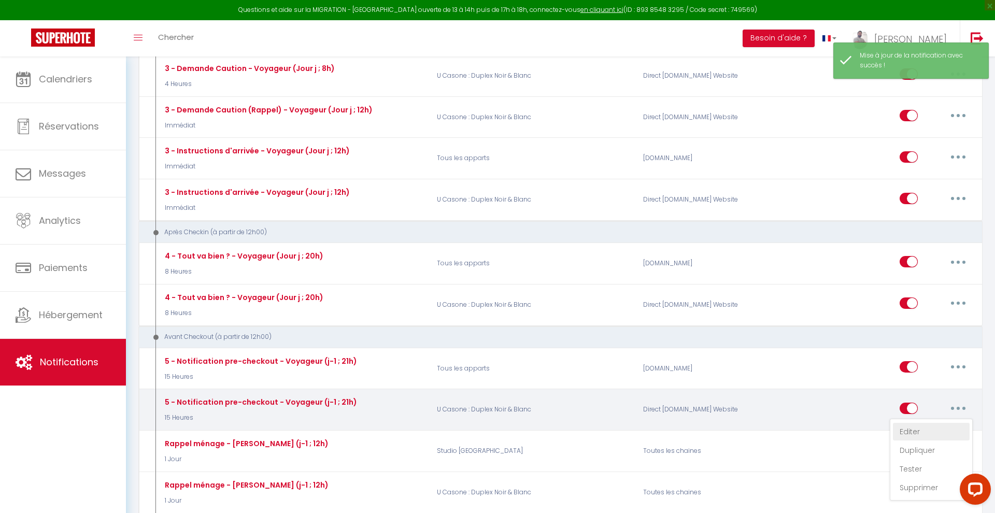
select select "if_deposit_is_paid"
checkbox input "true"
checkbox input "false"
radio input "true"
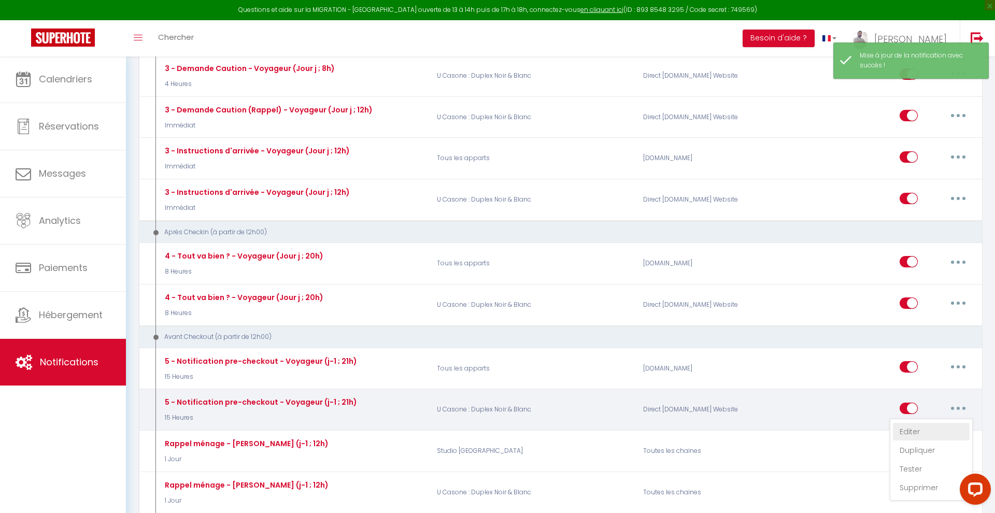
type input "Procédure pour votre départ - [RENTAL:NAME] - [GUEST:FIRST_NAME] [GUEST:NAME]"
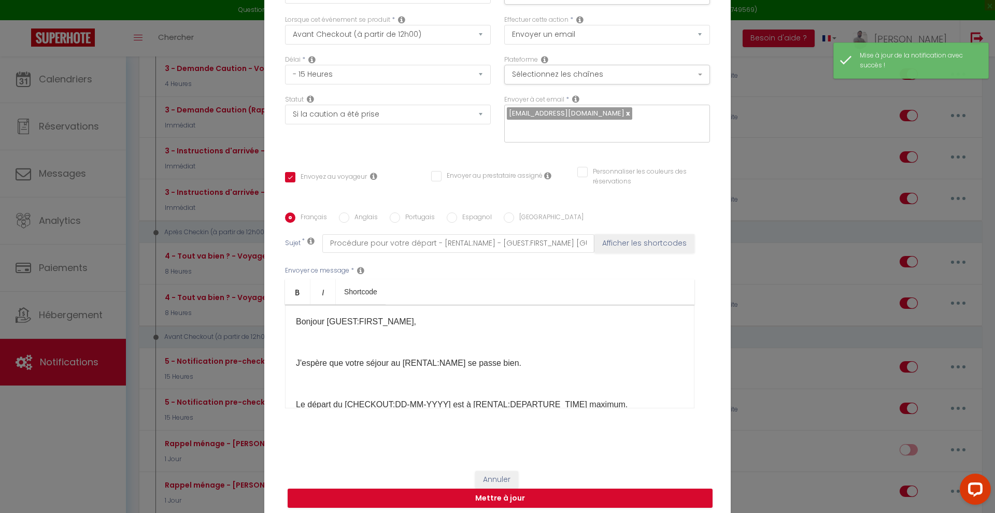
click at [295, 321] on div "Bonjour [GUEST:FIRST_NAME], J'espère que votre séjour au [RENTAL:NAME] se passe…" at bounding box center [489, 357] width 409 height 104
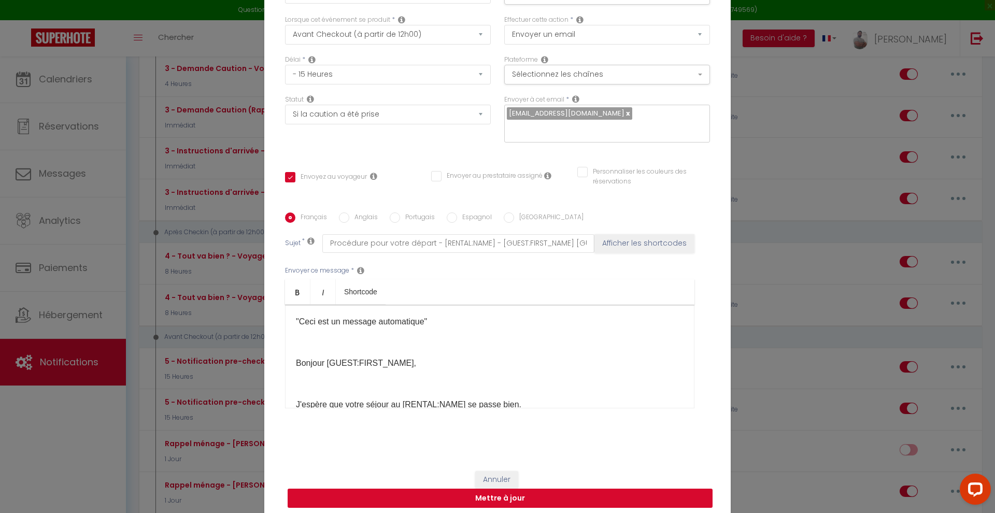
click at [533, 498] on button "Mettre à jour" at bounding box center [499, 498] width 425 height 20
checkbox input "true"
checkbox input "false"
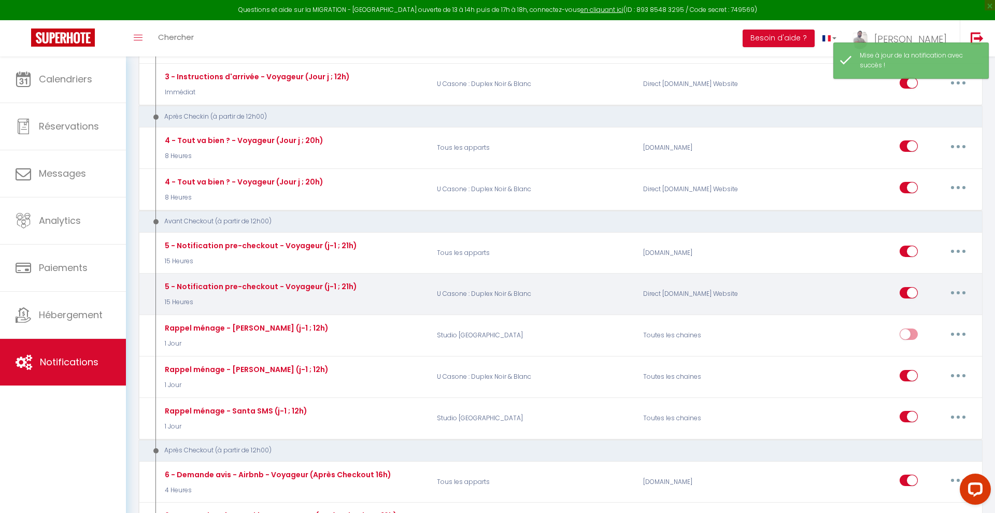
scroll to position [539, 0]
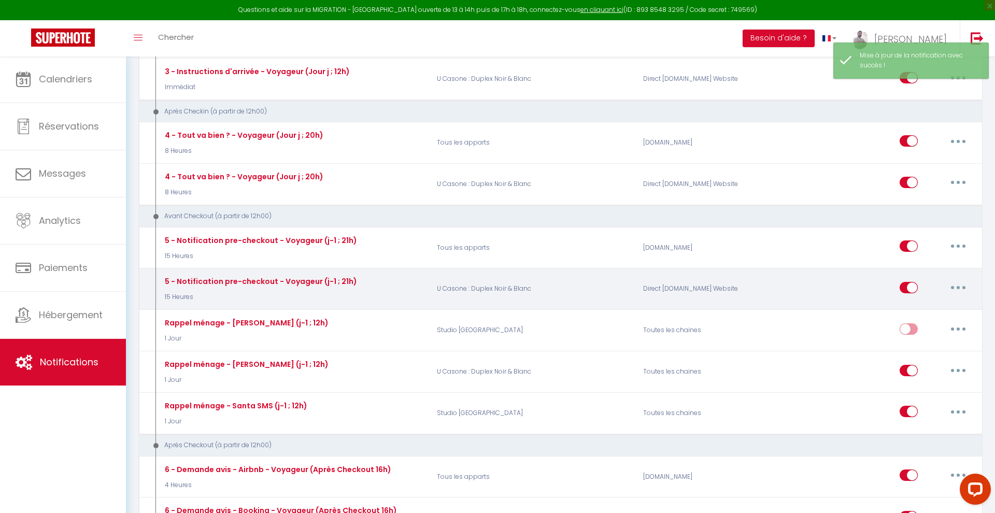
click at [962, 284] on button "button" at bounding box center [957, 287] width 29 height 17
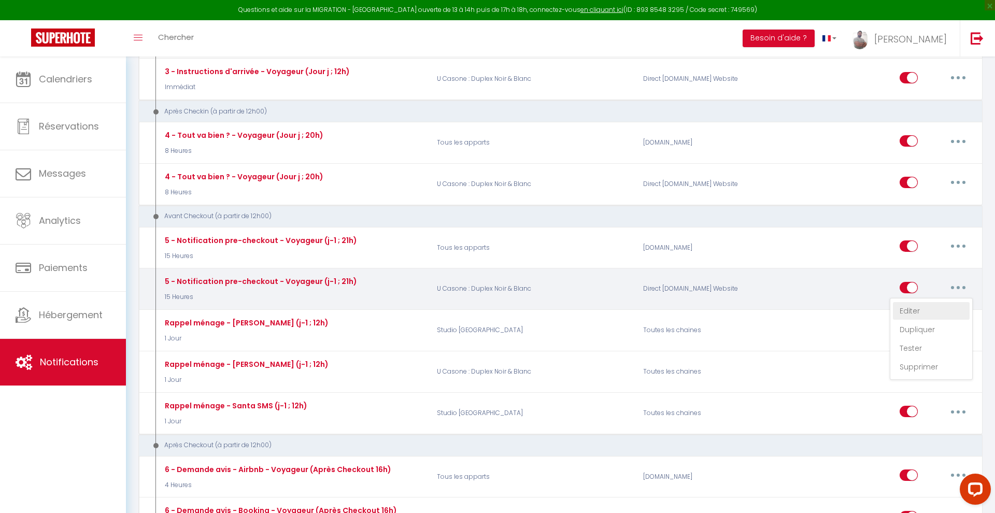
click at [920, 302] on link "Editer" at bounding box center [931, 311] width 77 height 18
type input "5 - Notification pre-checkout - Voyageur (j-1 ; 21h)"
select select "4"
select select "15 Heures"
select select "if_deposit_is_paid"
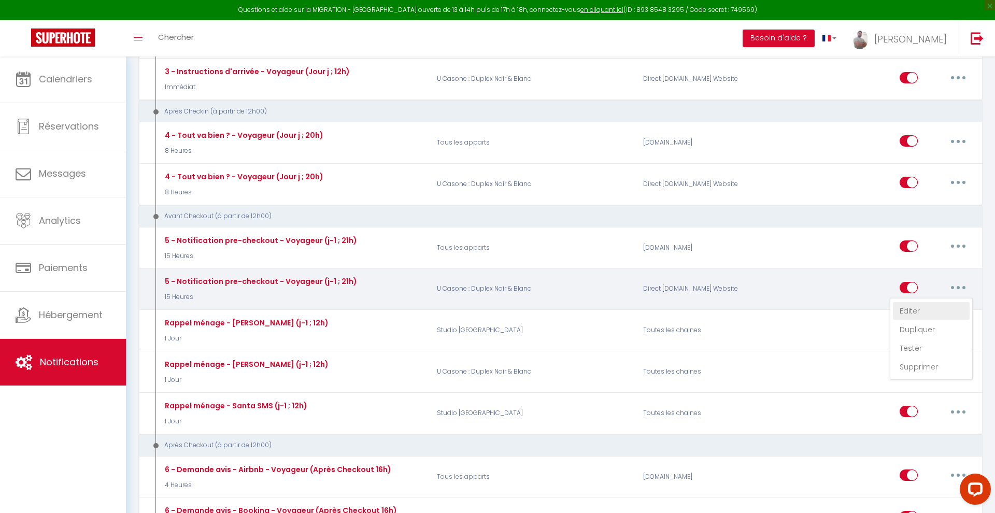
checkbox input "true"
checkbox input "false"
radio input "true"
type input "Procédure pour votre départ - [RENTAL:NAME] - [GUEST:FIRST_NAME] [GUEST:NAME]"
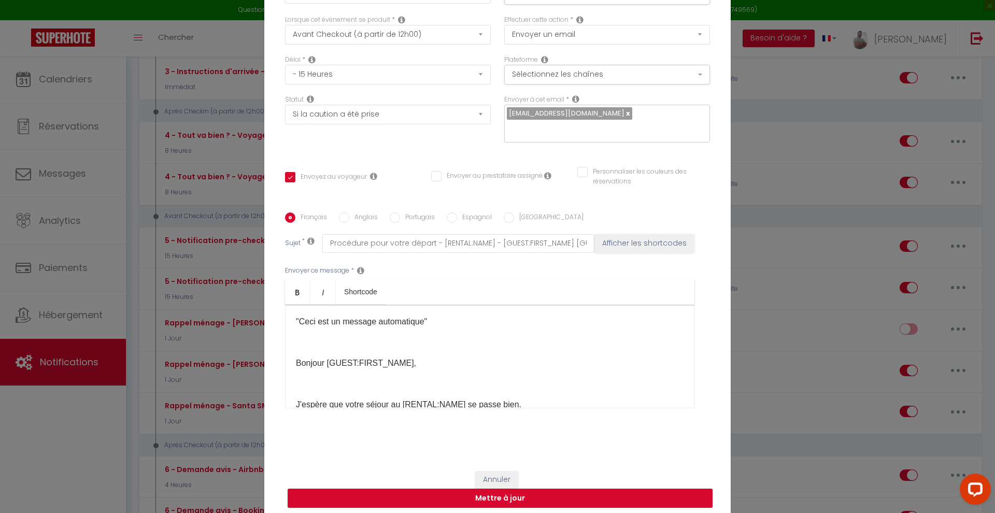
click at [494, 475] on button "Annuler" at bounding box center [496, 480] width 43 height 18
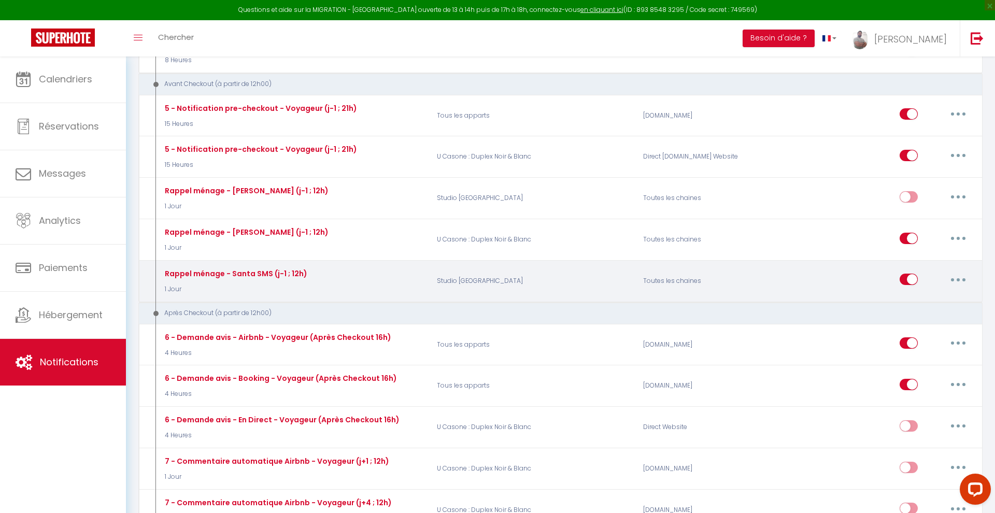
scroll to position [676, 0]
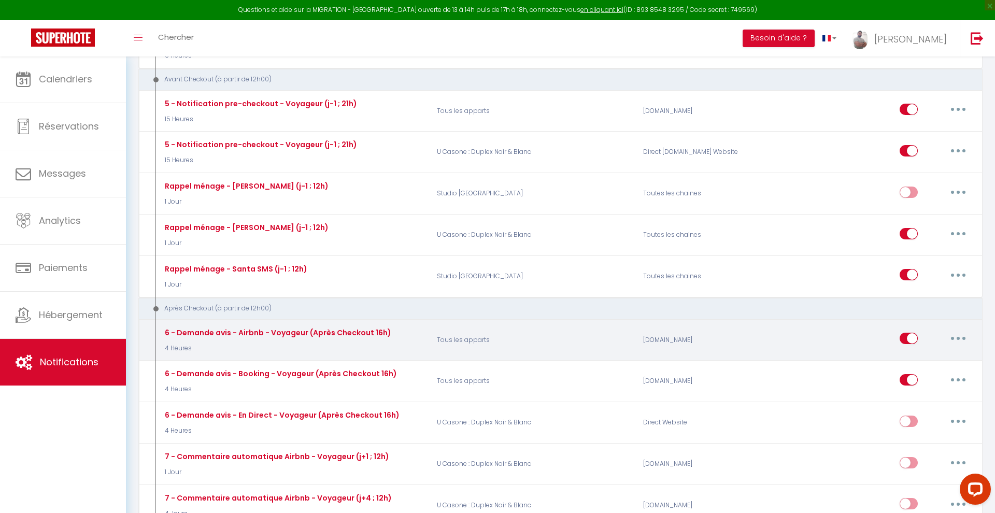
click at [957, 337] on icon "button" at bounding box center [957, 338] width 3 height 3
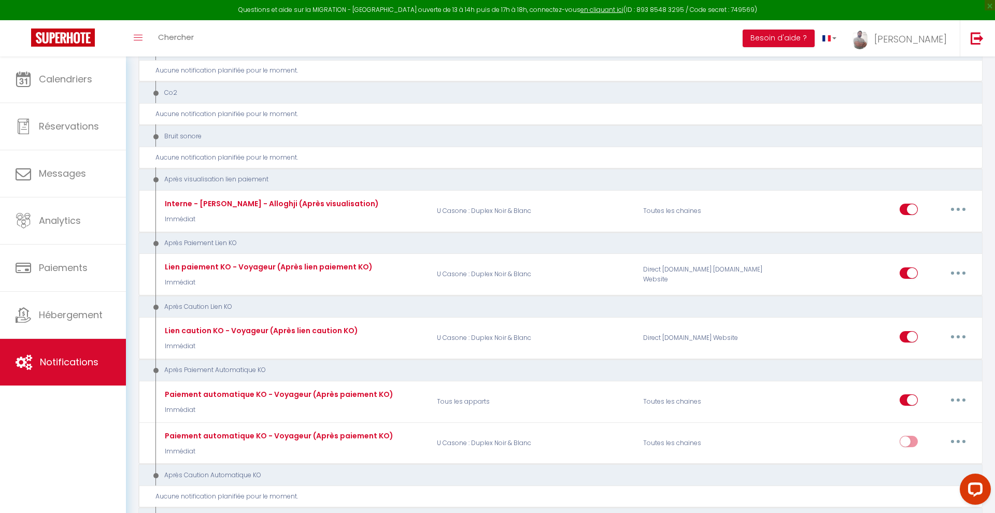
scroll to position [1165, 0]
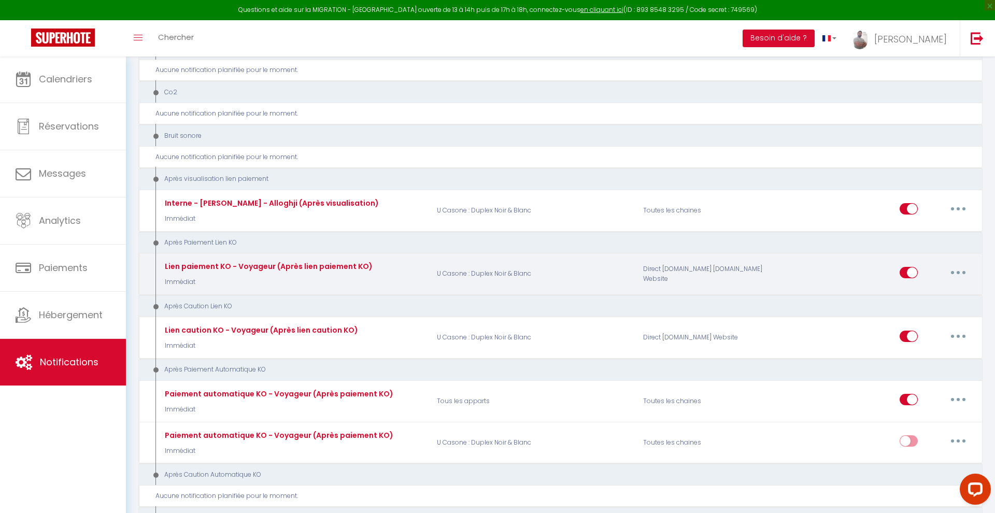
click at [957, 271] on icon "button" at bounding box center [957, 272] width 3 height 3
click at [935, 287] on link "Editer" at bounding box center [931, 296] width 77 height 18
type input "Lien paiement KO - Voyageur (Après lien paiement KO)"
select select "10"
select select "Immédiat"
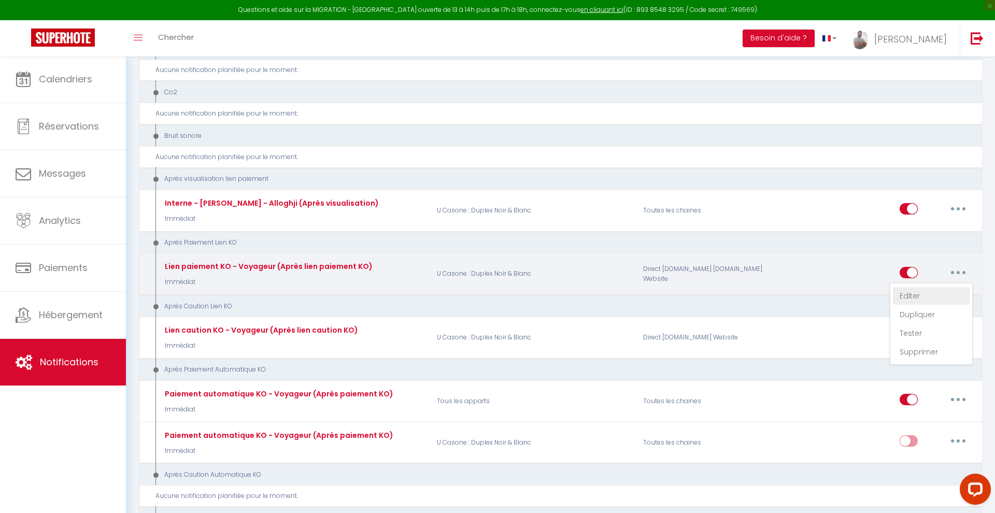
select select
checkbox input "true"
checkbox input "false"
type input "Votre paiement n'a pas abouti - [BOOKING:ID] - [GUEST:FIRST_NAME]"
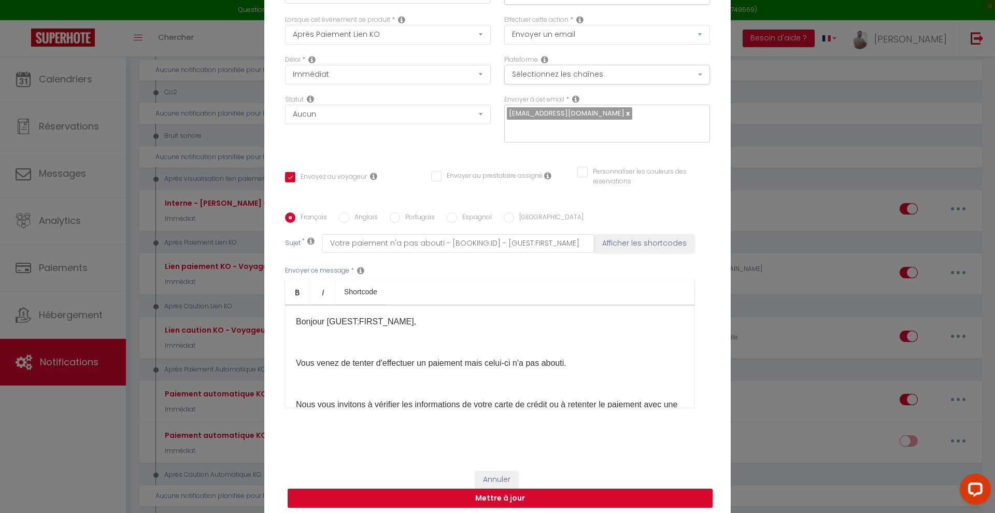
click at [294, 324] on div "Bonjour [GUEST:FIRST_NAME], Vous venez de tenter d'effectuer un paiement mais c…" at bounding box center [489, 357] width 409 height 104
click at [544, 498] on button "Mettre à jour" at bounding box center [499, 498] width 425 height 20
checkbox input "true"
checkbox input "false"
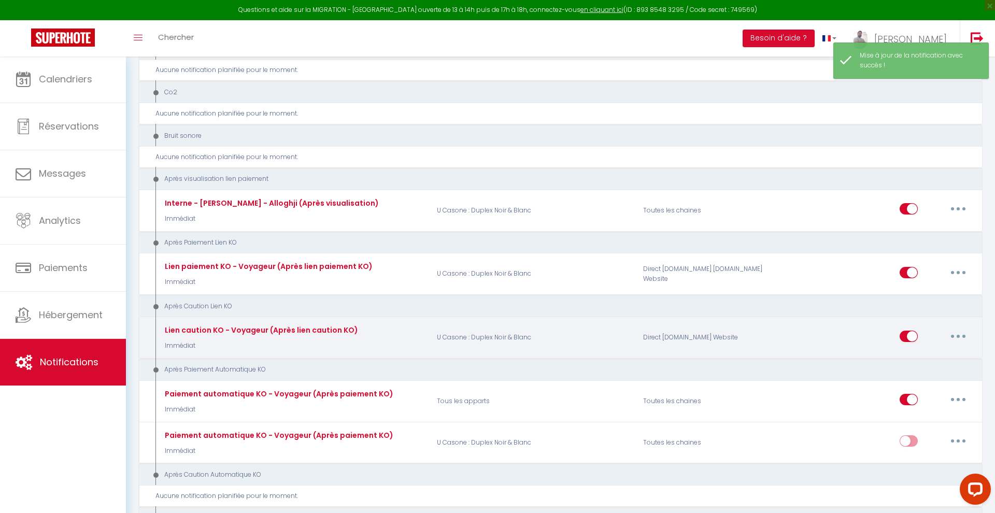
click at [958, 335] on icon "button" at bounding box center [957, 336] width 3 height 3
click at [919, 351] on link "Editer" at bounding box center [931, 360] width 77 height 18
type input "Lien caution KO - Voyageur (Après lien caution KO)"
select select "11"
select select "Immédiat"
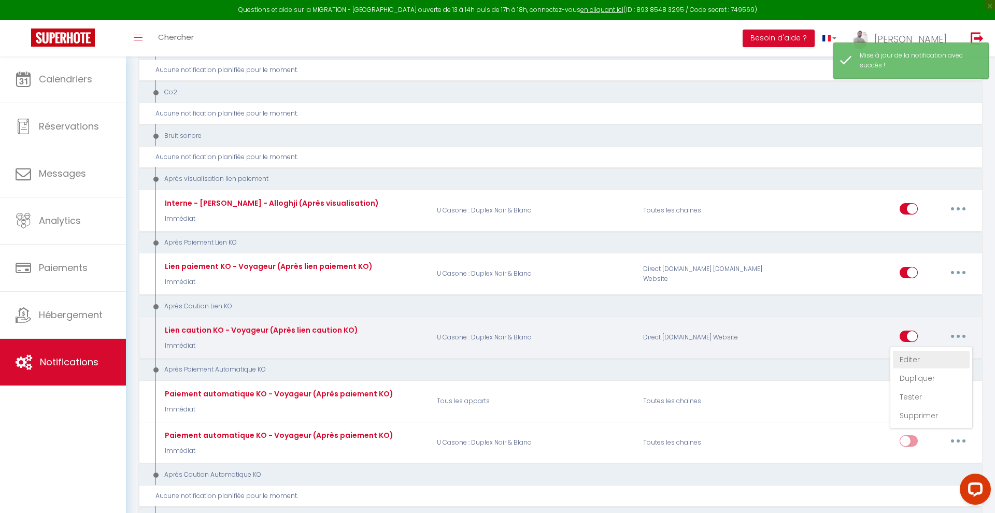
select select "if_deposit_not_paid"
checkbox input "true"
checkbox input "false"
radio input "true"
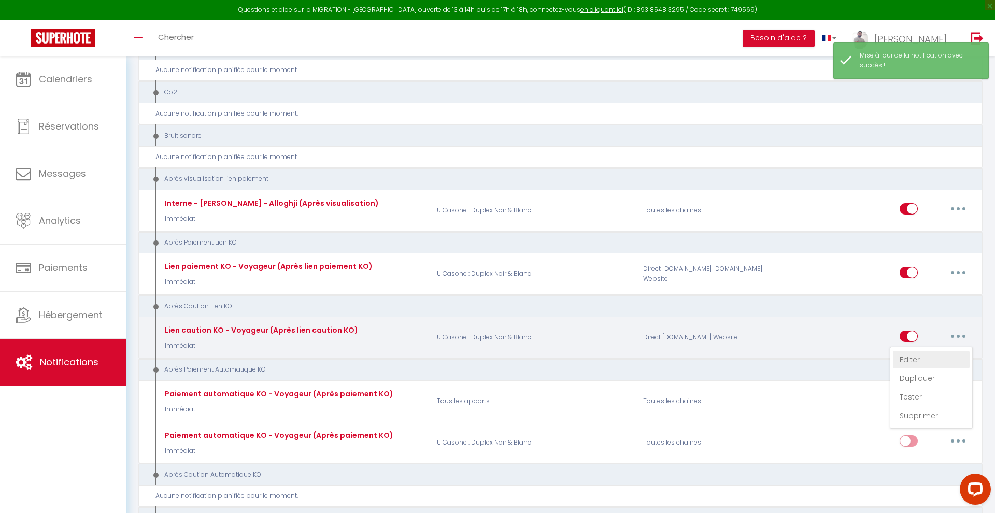
type input "Le dépôt de garantie n'est pas validé - [BOOKING:ID] - [GUEST:FIRST_NAME]"
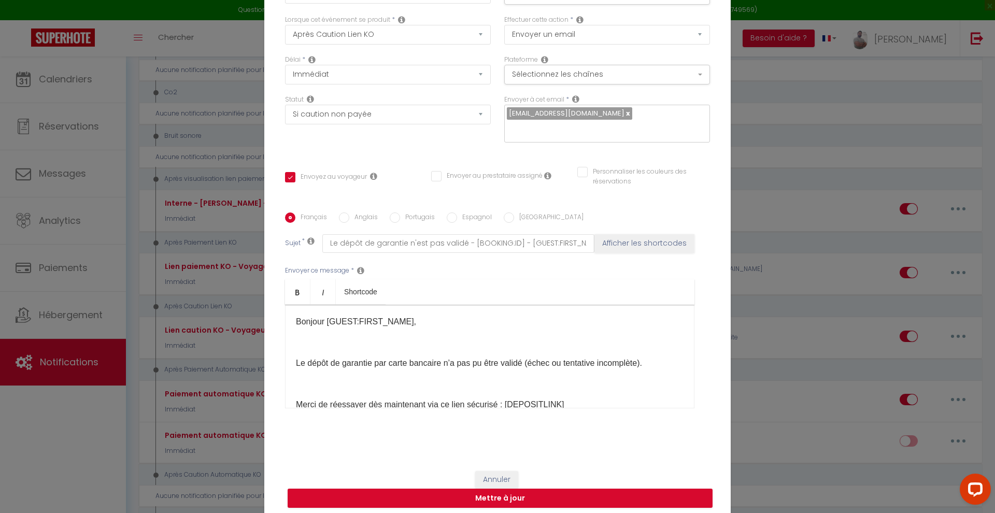
click at [295, 321] on div "Bonjour [GUEST:FIRST_NAME], Le dépôt de garantie par carte bancaire n’a pas pu …" at bounding box center [489, 357] width 409 height 104
click at [519, 497] on button "Mettre à jour" at bounding box center [499, 498] width 425 height 20
checkbox input "true"
checkbox input "false"
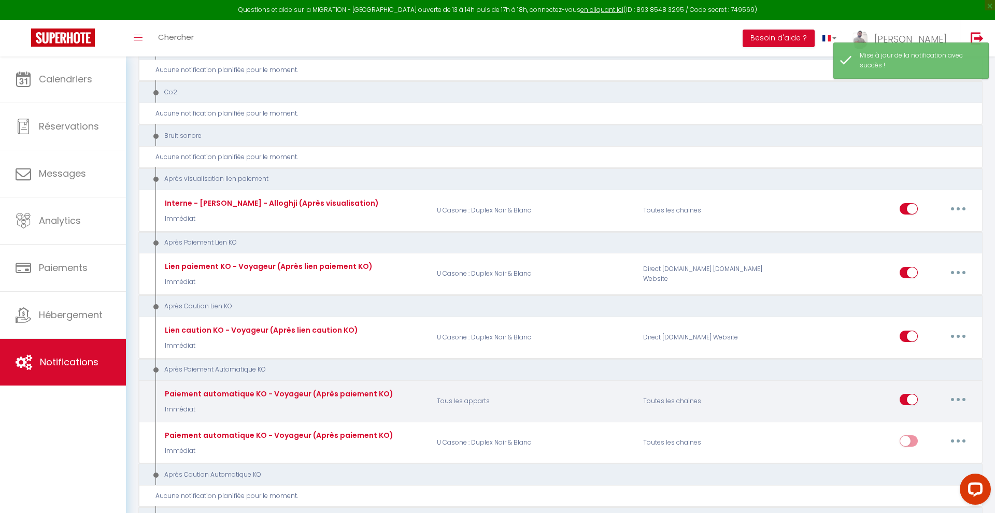
click at [958, 398] on icon "button" at bounding box center [957, 399] width 3 height 3
click at [914, 414] on link "Editer" at bounding box center [931, 423] width 77 height 18
type input "Paiement automatique KO - Voyageur (Après paiement KO)"
select select "12"
select select "Immédiat"
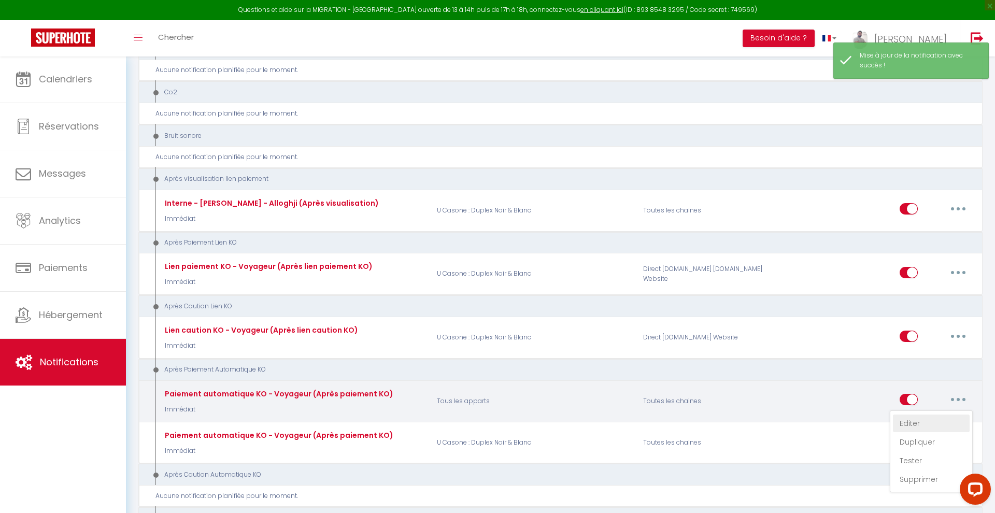
select select
checkbox input "true"
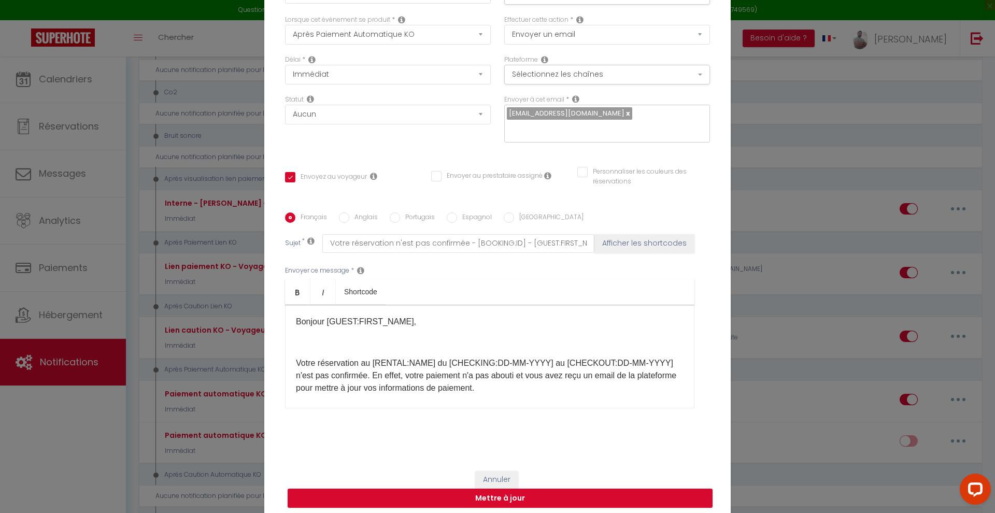
click at [295, 321] on div "Bonjour [GUEST:FIRST_NAME], Votre réservation au [RENTAL:NAME] du [CHECKING:DD-…" at bounding box center [489, 357] width 409 height 104
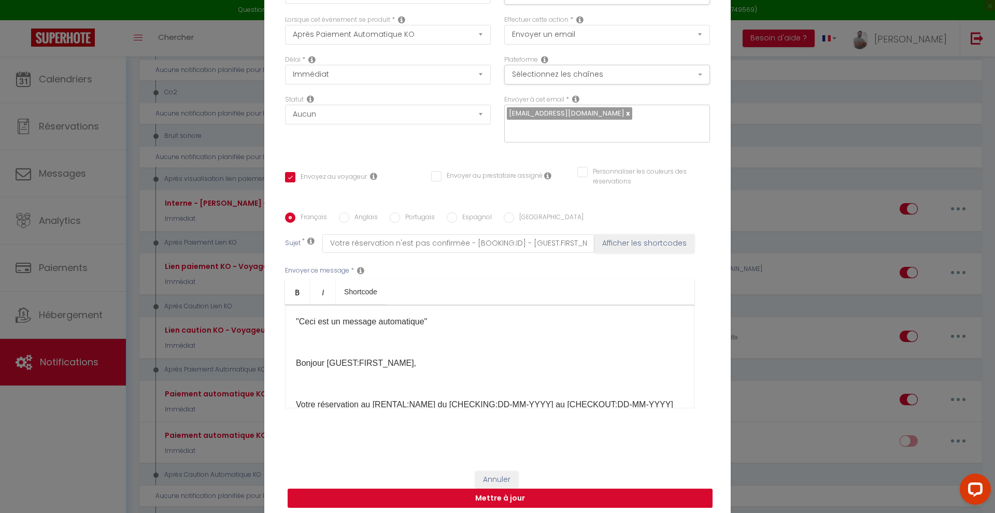
click at [537, 495] on button "Mettre à jour" at bounding box center [499, 498] width 425 height 20
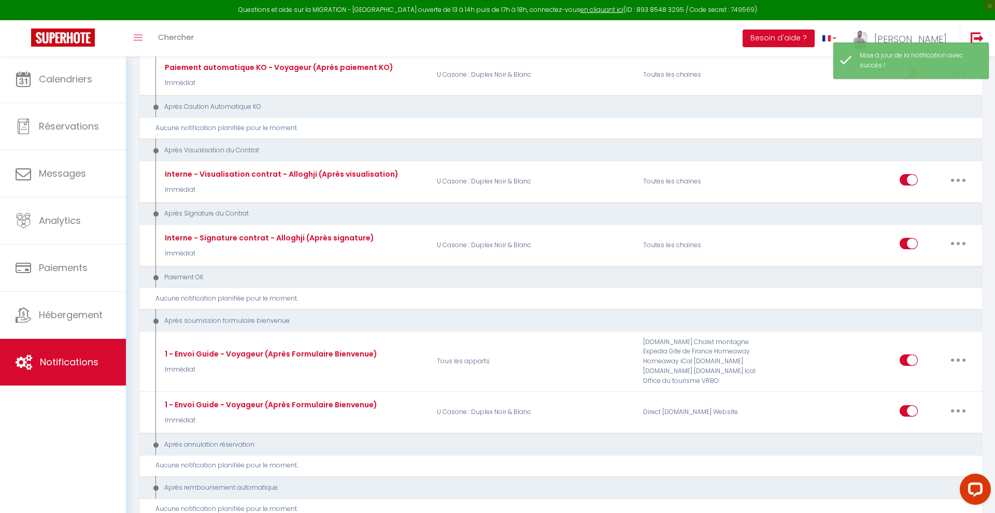
scroll to position [1537, 0]
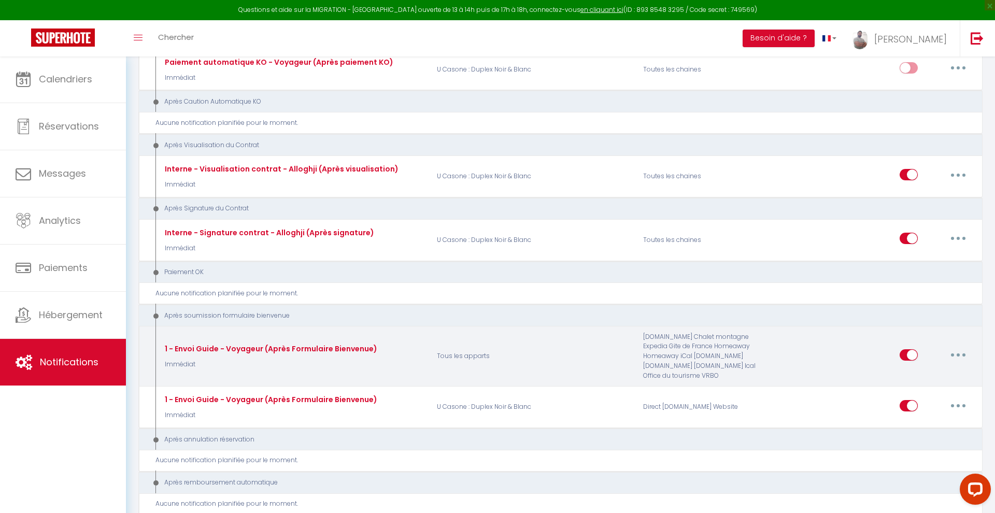
click at [958, 353] on icon "button" at bounding box center [957, 354] width 3 height 3
click at [916, 369] on link "Editer" at bounding box center [931, 378] width 77 height 18
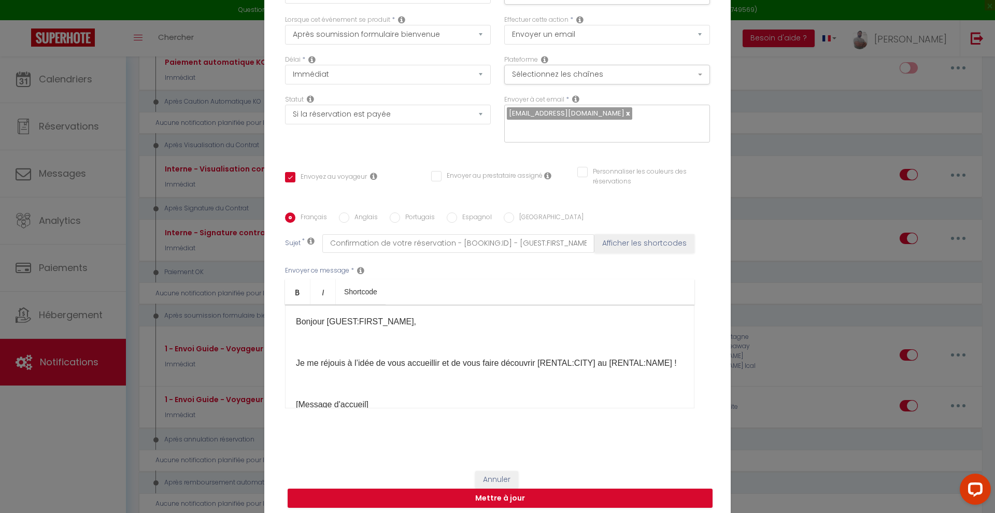
click at [296, 322] on p "Bonjour [GUEST:FIRST_NAME]," at bounding box center [489, 321] width 387 height 12
click at [570, 500] on button "Mettre à jour" at bounding box center [499, 498] width 425 height 20
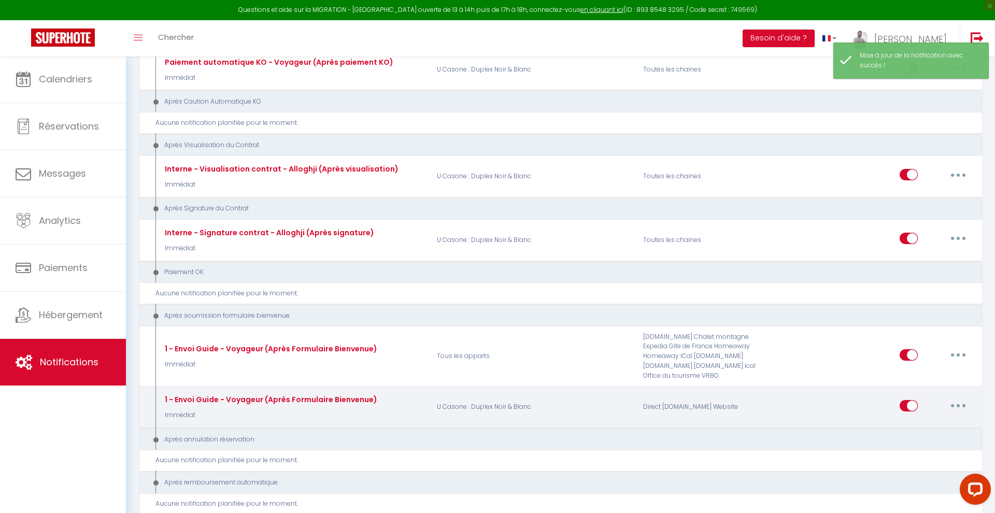
click at [961, 397] on button "button" at bounding box center [957, 405] width 29 height 17
click at [916, 420] on link "Editer" at bounding box center [931, 429] width 77 height 18
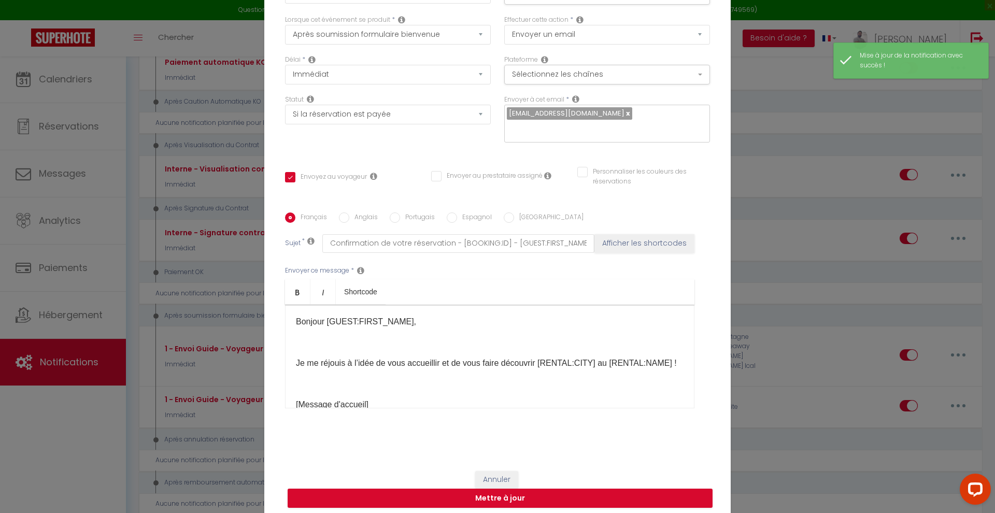
click at [295, 319] on div "Bonjour [GUEST:FIRST_NAME], Je me réjouis à l’idée de vous accueillir et de vou…" at bounding box center [489, 357] width 409 height 104
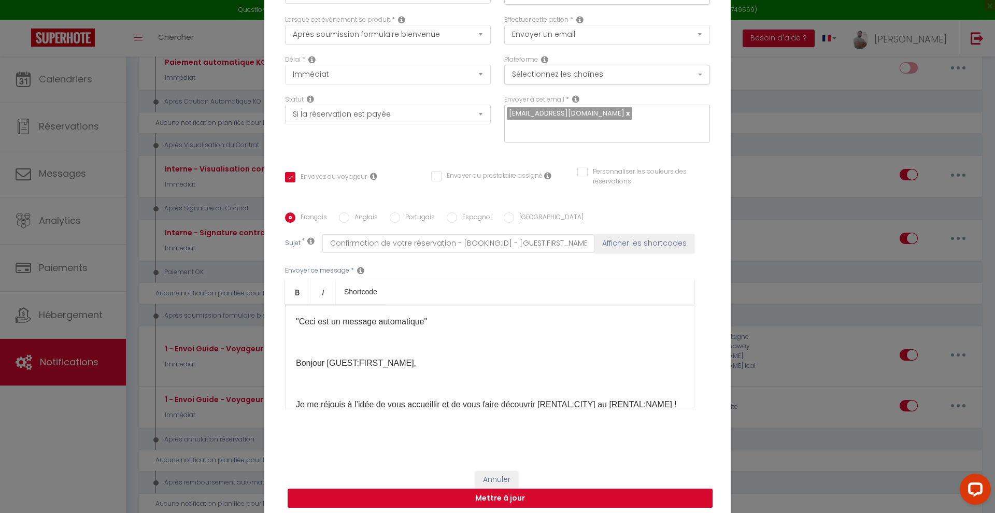
click at [551, 494] on button "Mettre à jour" at bounding box center [499, 498] width 425 height 20
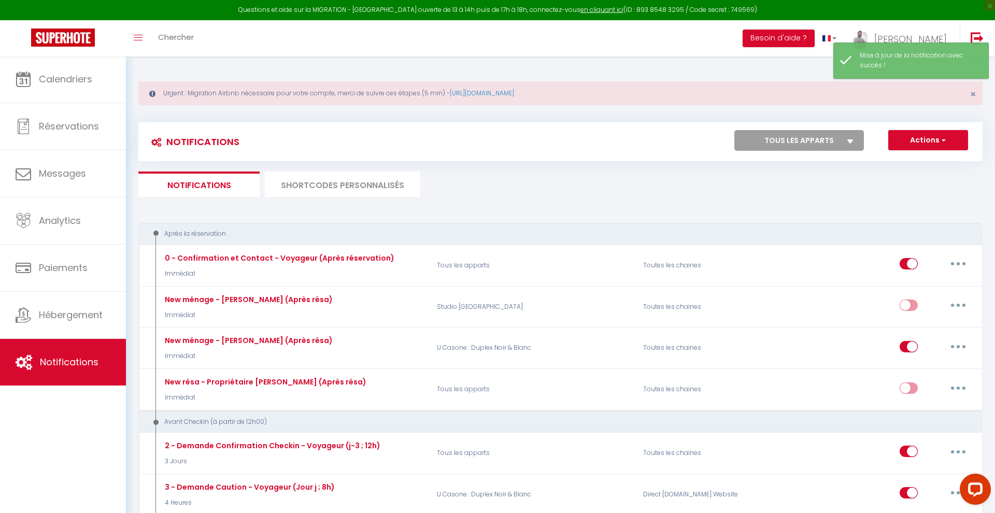
scroll to position [0, 0]
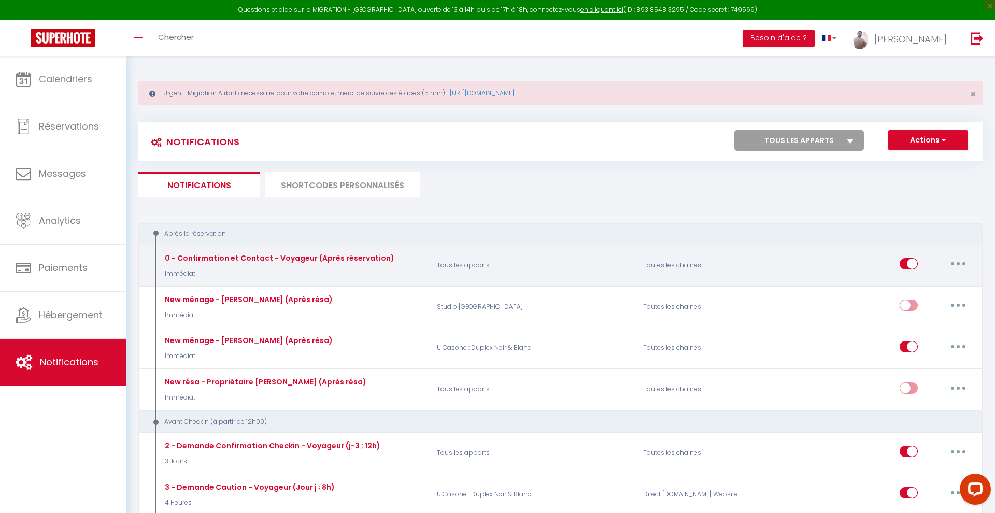
click at [957, 265] on button "button" at bounding box center [957, 263] width 29 height 17
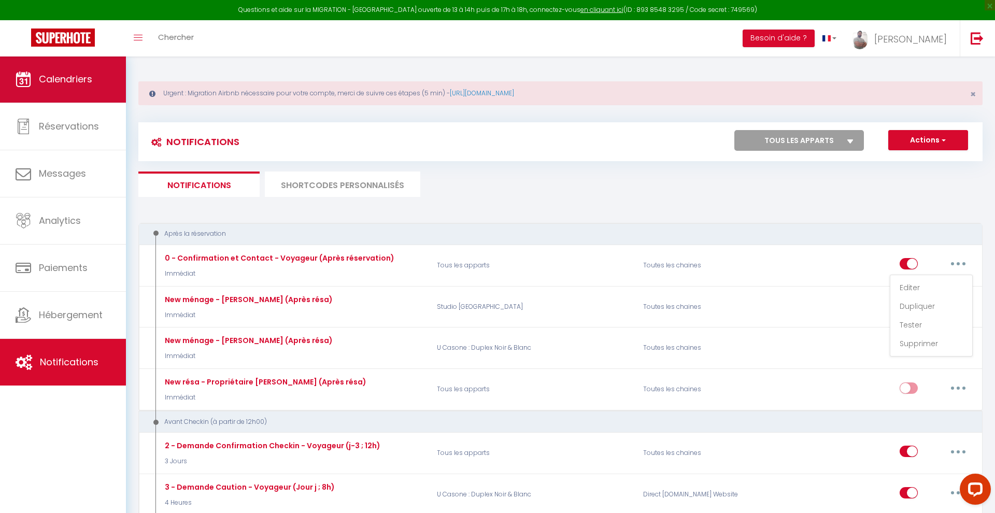
click at [68, 83] on span "Calendriers" at bounding box center [65, 79] width 53 height 13
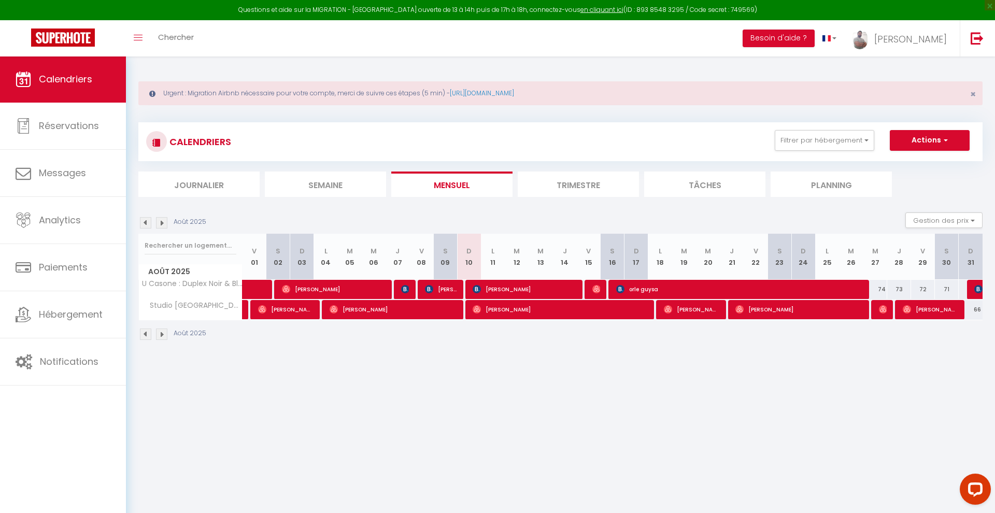
click at [369, 290] on span "[PERSON_NAME]" at bounding box center [333, 289] width 103 height 20
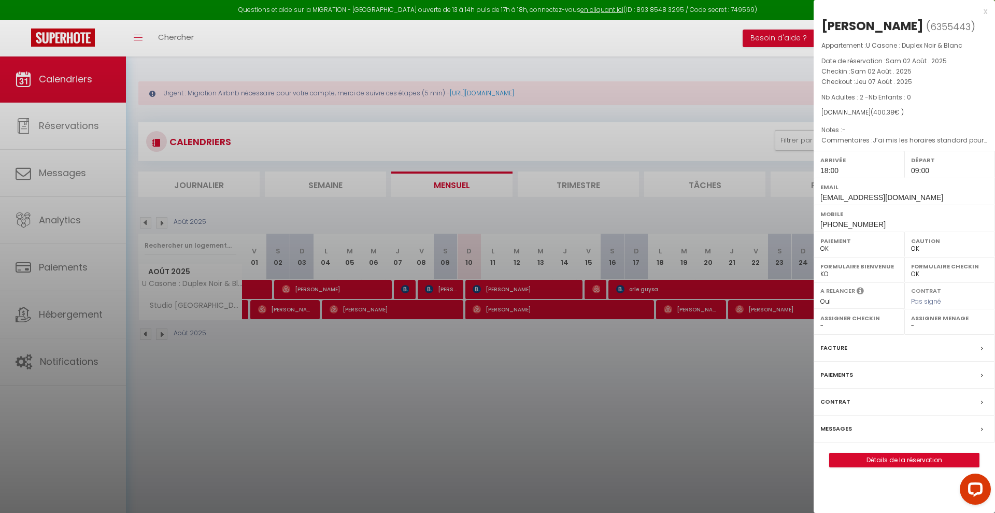
click at [930, 25] on span "6355443" at bounding box center [950, 26] width 40 height 13
copy span "6355443"
click at [293, 431] on div at bounding box center [497, 256] width 995 height 513
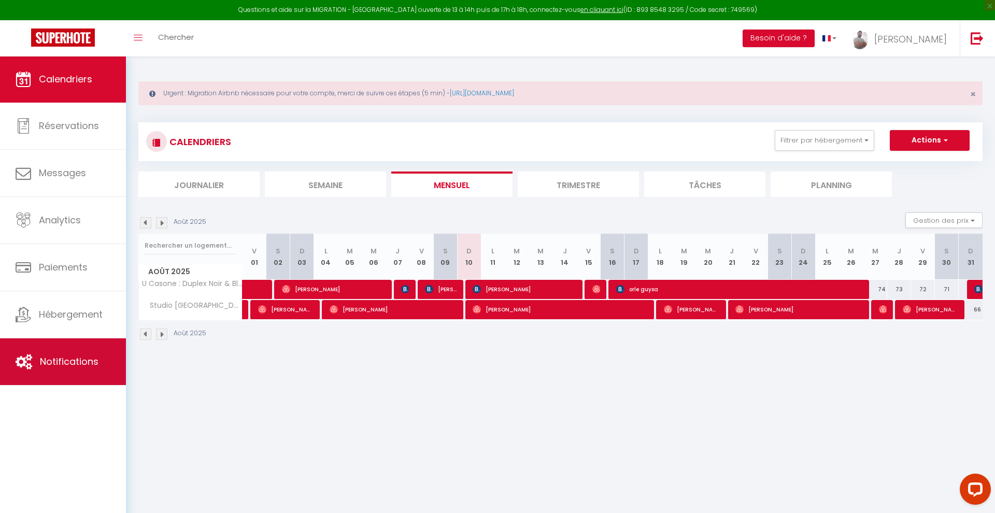
click at [75, 354] on link "Notifications" at bounding box center [63, 361] width 126 height 47
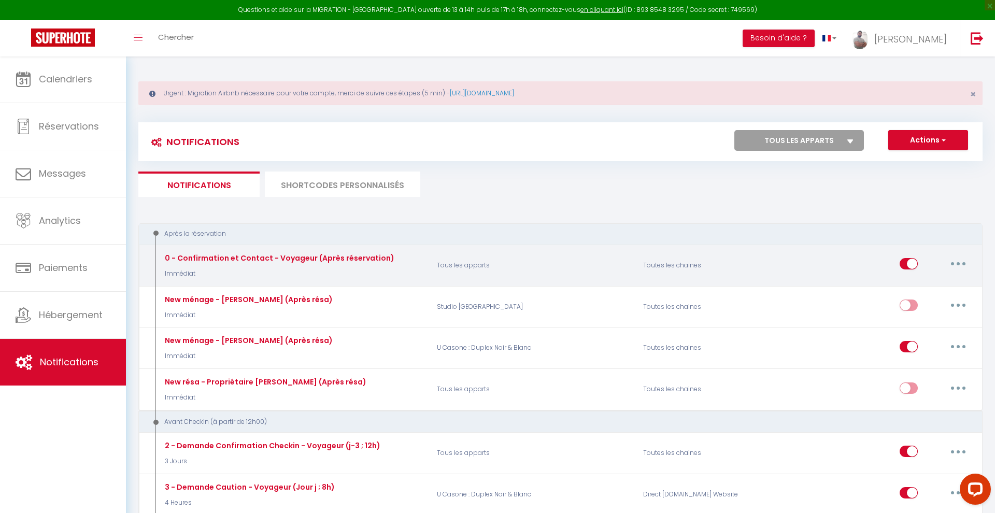
click at [954, 264] on button "button" at bounding box center [957, 263] width 29 height 17
click at [917, 326] on link "Tester" at bounding box center [931, 325] width 77 height 18
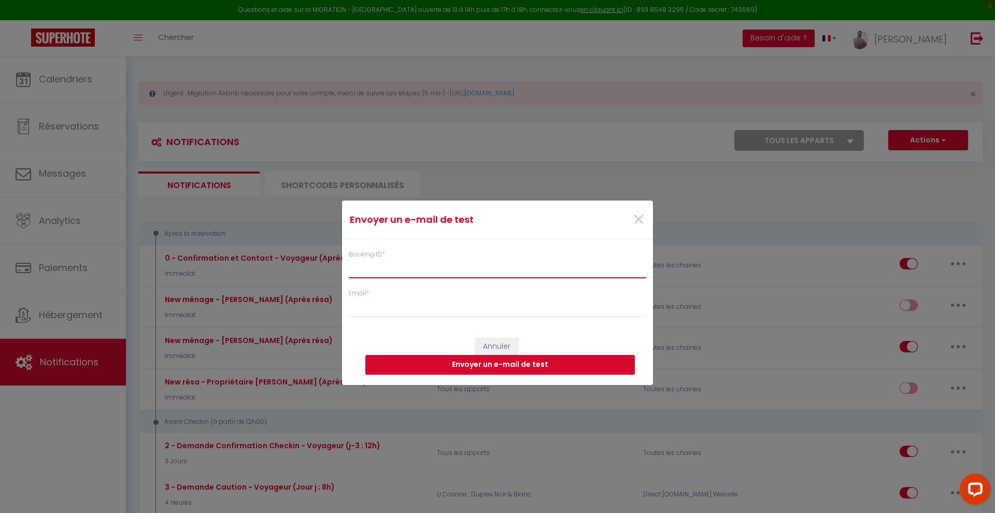
click at [392, 269] on input "Booking ID *" at bounding box center [497, 269] width 297 height 19
paste input "6355443"
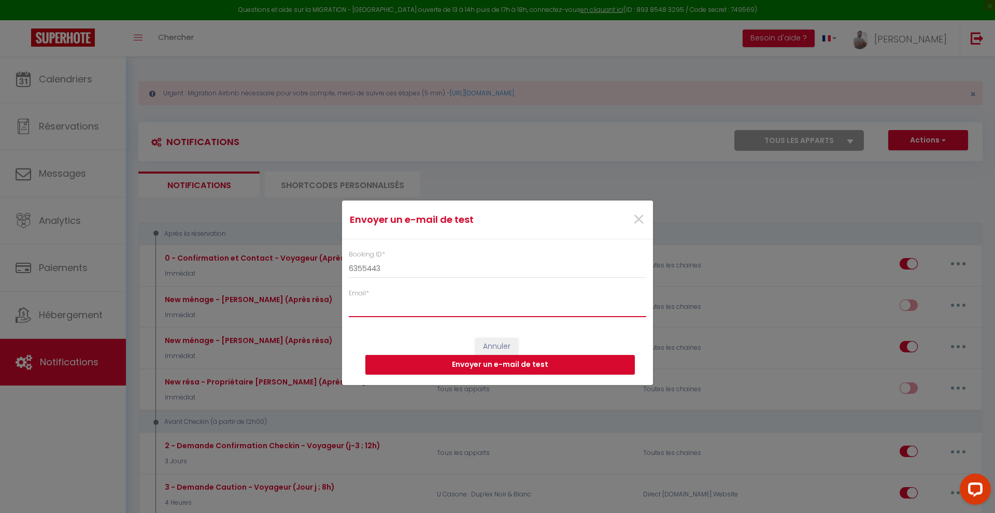
click at [383, 306] on input "Email *" at bounding box center [497, 307] width 297 height 19
click at [457, 366] on button "Envoyer un e-mail de test" at bounding box center [499, 365] width 269 height 20
click at [638, 215] on span "×" at bounding box center [638, 219] width 13 height 31
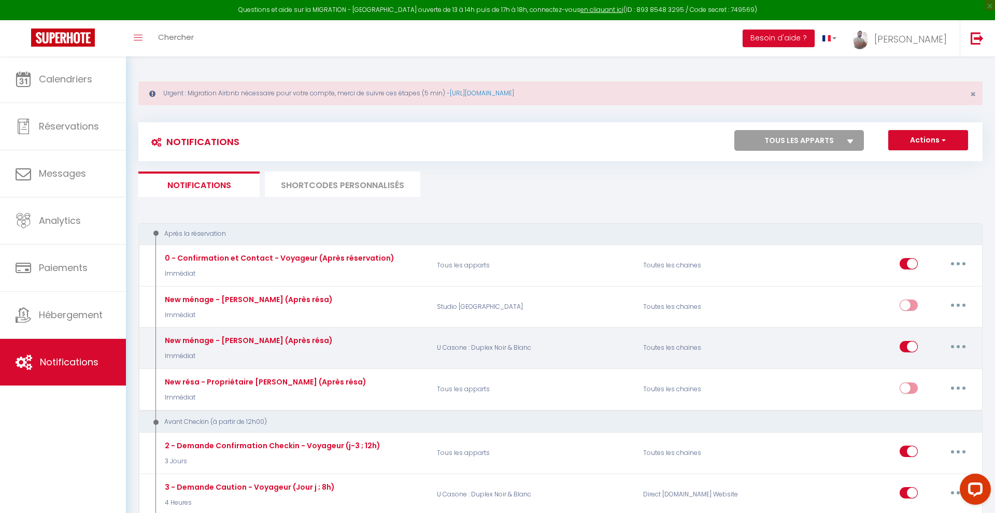
click at [955, 347] on button "button" at bounding box center [957, 346] width 29 height 17
click at [930, 369] on link "Editer" at bounding box center [931, 370] width 77 height 18
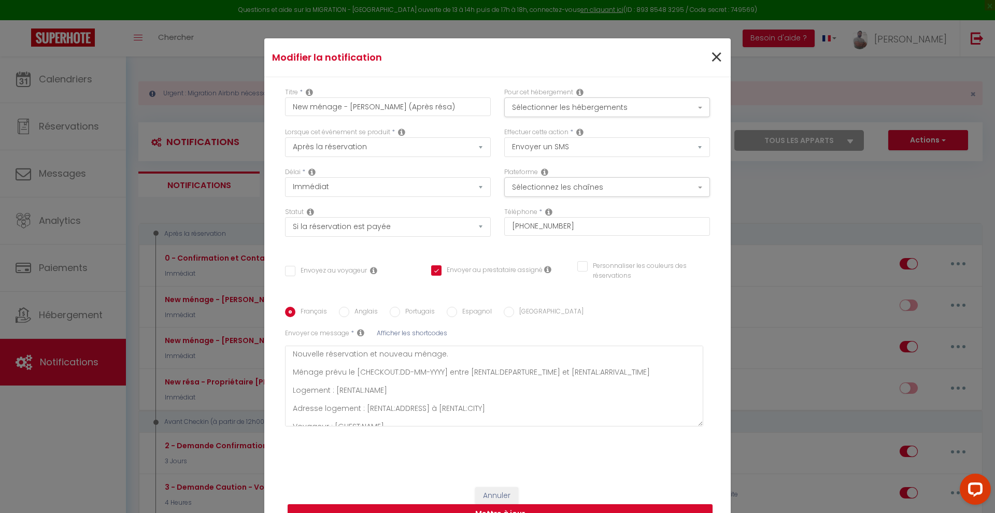
click at [715, 57] on span "×" at bounding box center [716, 57] width 13 height 31
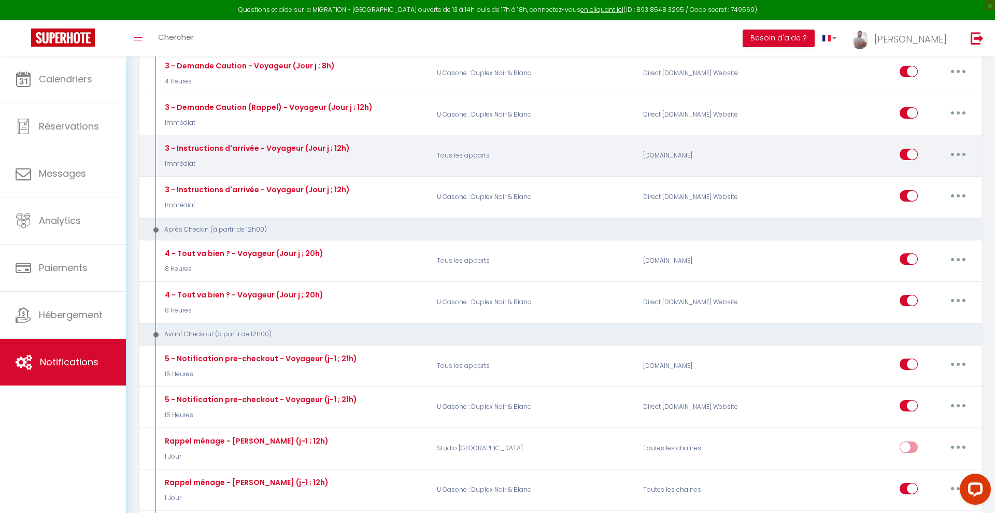
scroll to position [428, 0]
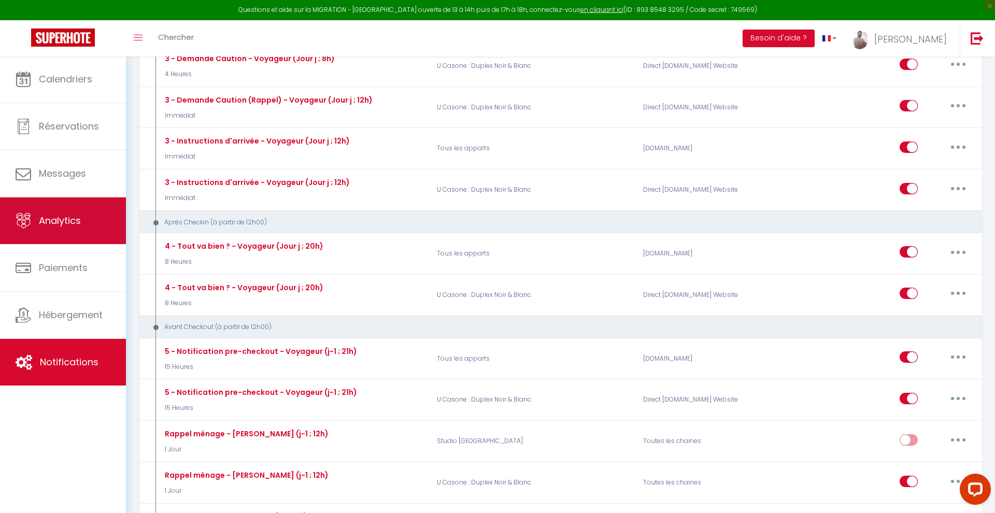
click at [54, 222] on span "Analytics" at bounding box center [60, 220] width 42 height 13
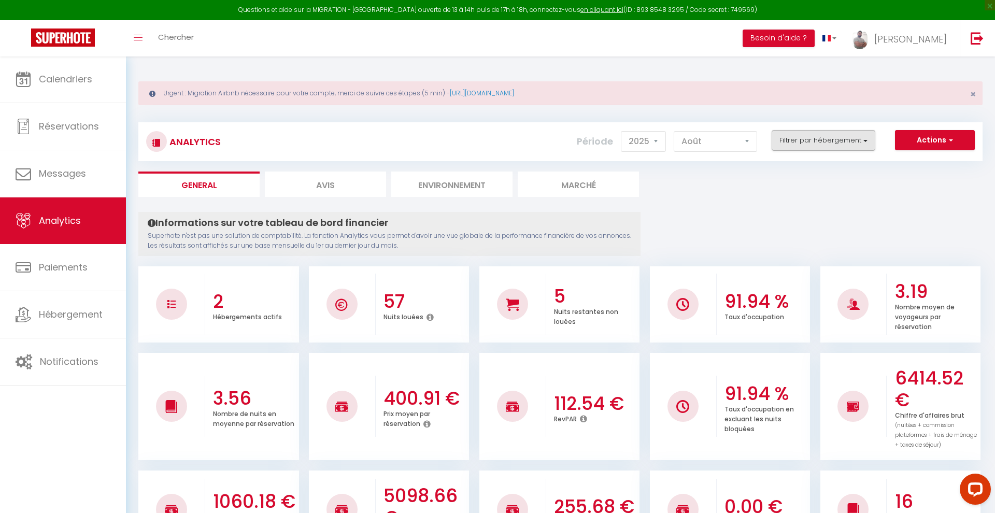
click at [803, 145] on button "Filtrer par hébergement" at bounding box center [823, 140] width 104 height 21
click at [792, 186] on Vieux-port "checkbox" at bounding box center [853, 182] width 135 height 10
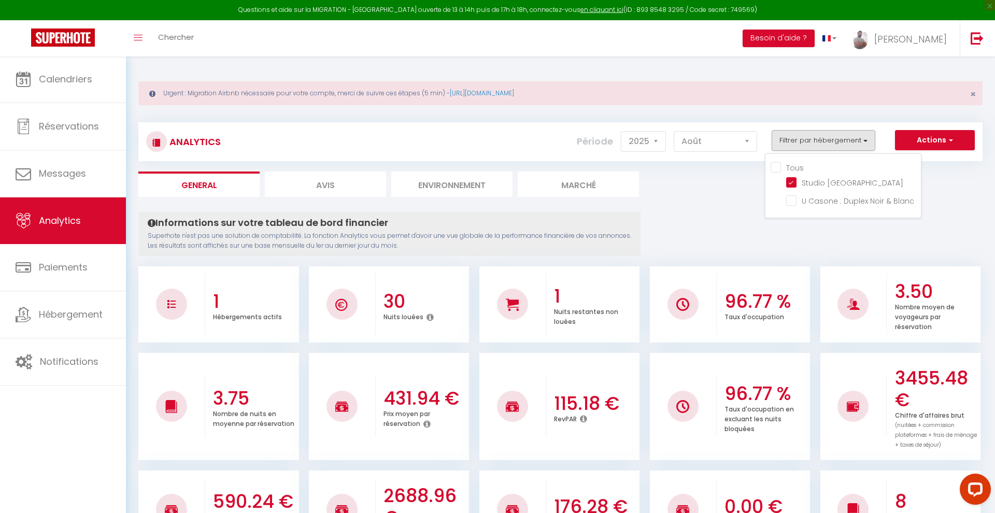
click at [935, 139] on button "Actions" at bounding box center [935, 140] width 80 height 21
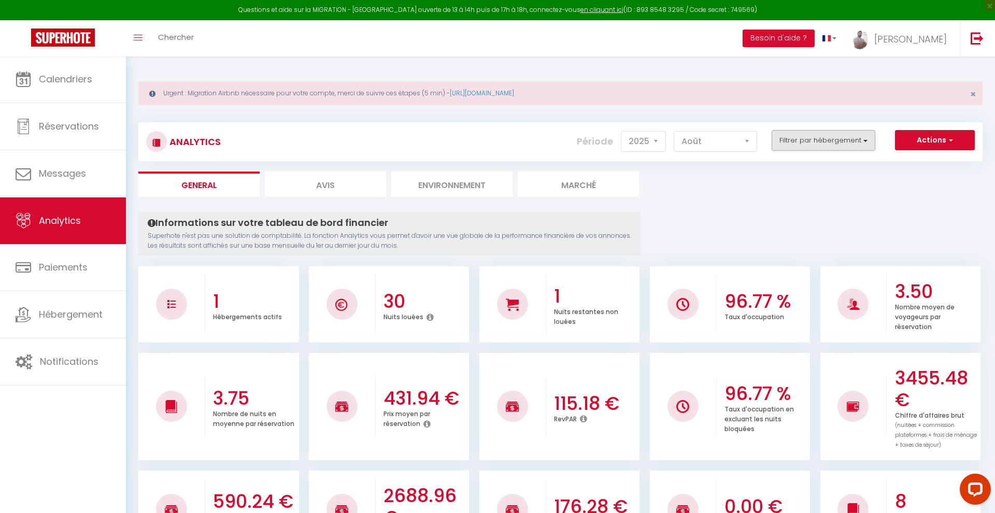
click at [846, 138] on button "Filtrer par hébergement" at bounding box center [823, 140] width 104 height 21
click at [795, 196] on Blanc "checkbox" at bounding box center [853, 200] width 135 height 10
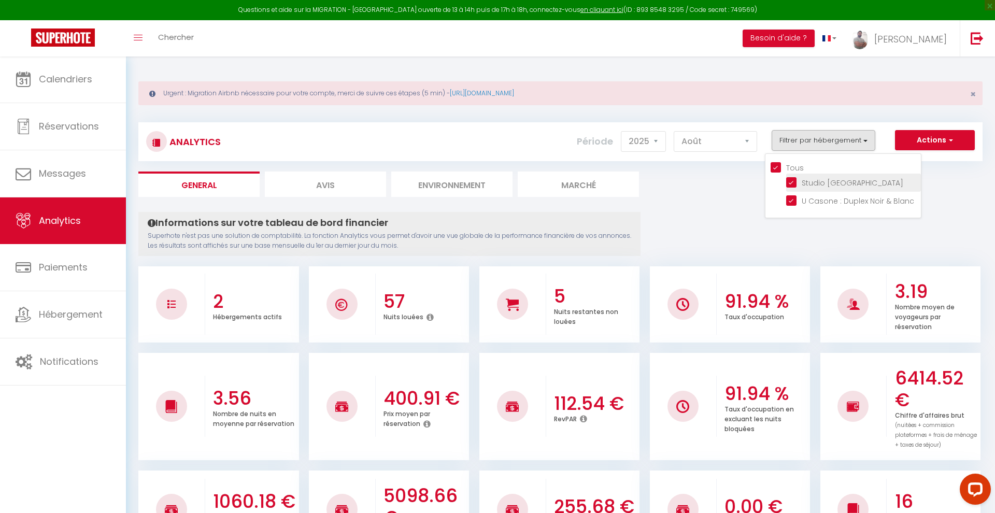
click at [792, 183] on Vieux-port "checkbox" at bounding box center [853, 182] width 135 height 10
